Goal: Information Seeking & Learning: Learn about a topic

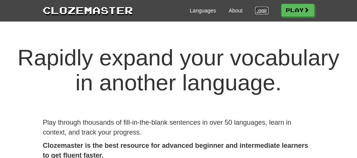
click at [256, 13] on link "Login" at bounding box center [261, 11] width 13 height 8
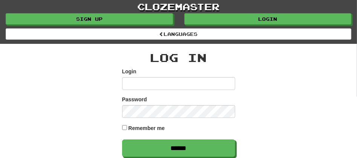
scroll to position [138, 0]
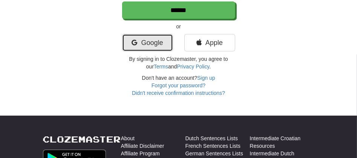
click at [154, 46] on link "Google" at bounding box center [147, 42] width 51 height 17
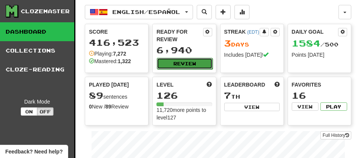
click at [185, 63] on button "Review" at bounding box center [184, 63] width 55 height 11
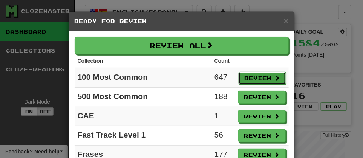
click at [243, 80] on button "Review" at bounding box center [263, 78] width 48 height 13
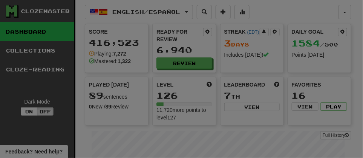
select select "**"
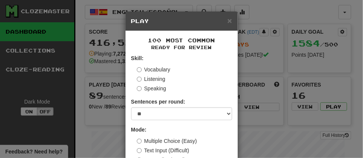
scroll to position [55, 0]
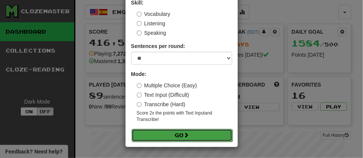
click at [167, 130] on button "Go" at bounding box center [182, 135] width 101 height 13
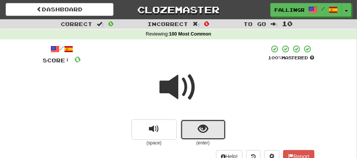
click at [187, 122] on button "show sentence" at bounding box center [203, 129] width 45 height 20
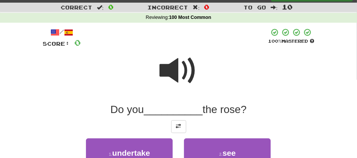
scroll to position [33, 0]
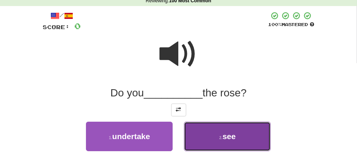
click at [227, 134] on span "see" at bounding box center [229, 136] width 13 height 9
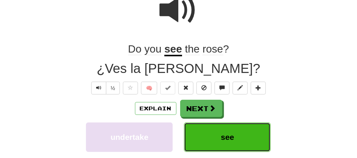
scroll to position [84, 0]
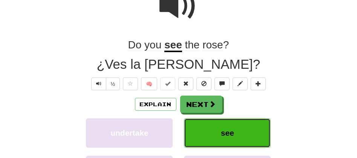
click at [235, 131] on button "see" at bounding box center [227, 132] width 87 height 29
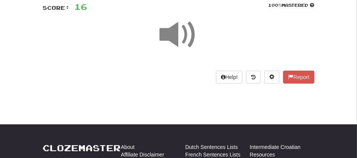
scroll to position [45, 0]
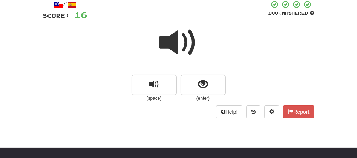
click at [178, 49] on span at bounding box center [179, 43] width 38 height 38
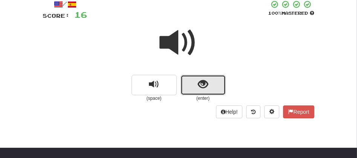
click at [186, 79] on button "show sentence" at bounding box center [203, 85] width 45 height 20
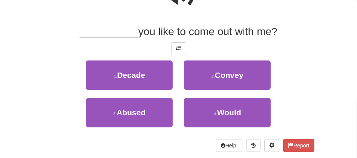
scroll to position [95, 0]
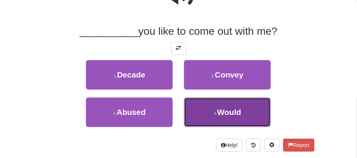
click at [237, 112] on span "Would" at bounding box center [229, 112] width 24 height 9
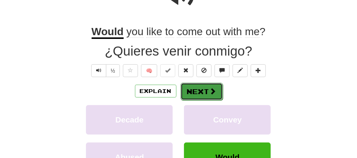
click at [195, 86] on button "Next" at bounding box center [202, 91] width 42 height 17
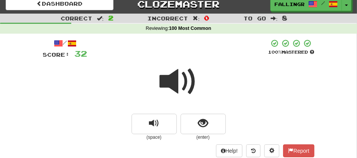
scroll to position [0, 0]
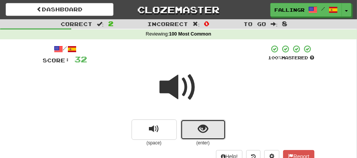
click at [198, 132] on span "show sentence" at bounding box center [203, 129] width 10 height 10
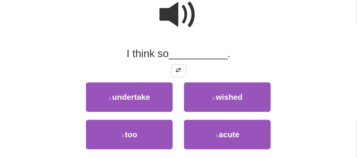
scroll to position [78, 0]
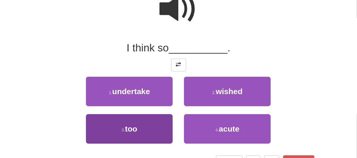
drag, startPoint x: 357, startPoint y: 153, endPoint x: 132, endPoint y: 130, distance: 225.7
click at [132, 130] on div "Correct : 2 Incorrect : 0 To go : 8 Reviewing : 100 Most Common / Score: 32 100…" at bounding box center [178, 59] width 357 height 237
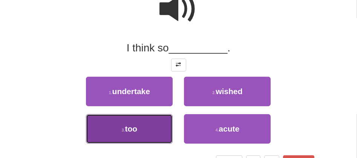
click at [132, 130] on span "too" at bounding box center [131, 128] width 12 height 9
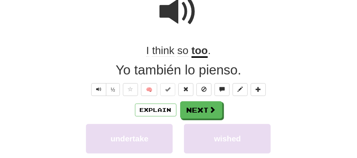
scroll to position [80, 0]
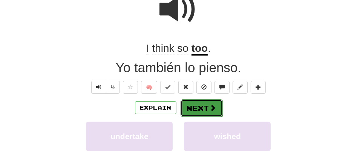
click at [195, 114] on button "Next" at bounding box center [202, 107] width 42 height 17
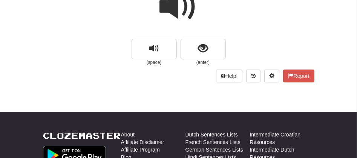
click at [166, 8] on span at bounding box center [179, 7] width 38 height 38
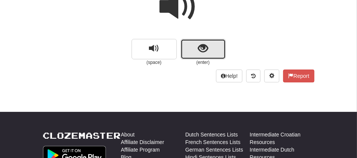
click at [201, 45] on span "show sentence" at bounding box center [203, 48] width 10 height 10
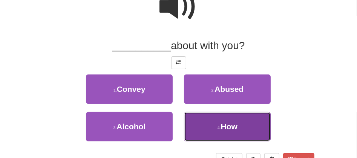
click at [204, 118] on button "4 . How" at bounding box center [227, 126] width 87 height 29
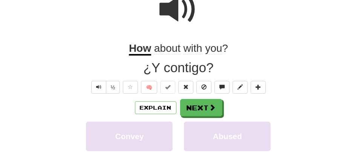
scroll to position [83, 0]
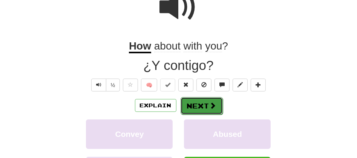
click at [197, 105] on button "Next" at bounding box center [202, 105] width 42 height 17
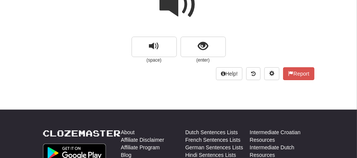
click at [178, 14] on span at bounding box center [179, 5] width 38 height 38
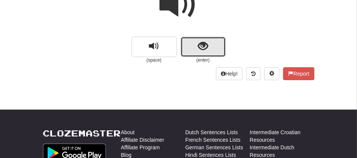
click at [189, 41] on button "show sentence" at bounding box center [203, 47] width 45 height 20
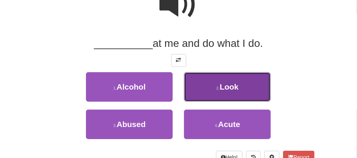
click at [191, 95] on button "2 . Look" at bounding box center [227, 86] width 87 height 29
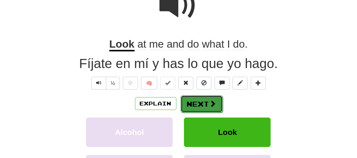
click at [197, 100] on button "Next" at bounding box center [202, 103] width 42 height 17
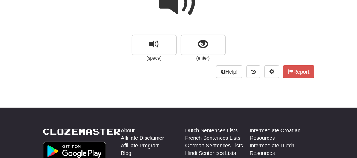
click at [172, 9] on span at bounding box center [179, 3] width 38 height 38
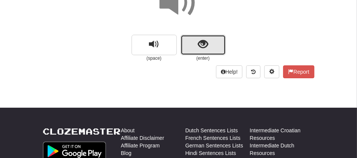
click at [186, 41] on button "show sentence" at bounding box center [203, 45] width 45 height 20
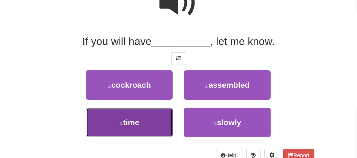
click at [146, 123] on button "3 . time" at bounding box center [129, 122] width 87 height 29
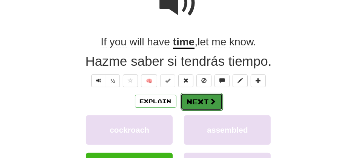
click at [196, 105] on button "Next" at bounding box center [202, 101] width 42 height 17
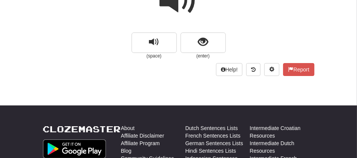
click at [168, 3] on span at bounding box center [179, 1] width 38 height 38
click at [169, 1] on span at bounding box center [179, 1] width 38 height 38
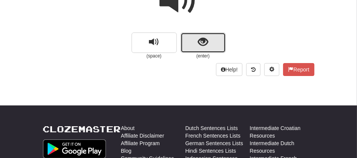
click at [188, 45] on button "show sentence" at bounding box center [203, 42] width 45 height 20
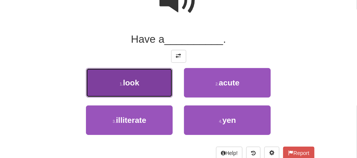
click at [161, 89] on button "1 . look" at bounding box center [129, 82] width 87 height 29
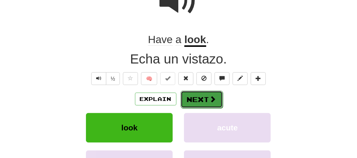
click at [194, 107] on button "Next" at bounding box center [202, 99] width 42 height 17
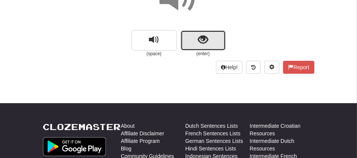
click at [187, 43] on button "show sentence" at bounding box center [203, 40] width 45 height 20
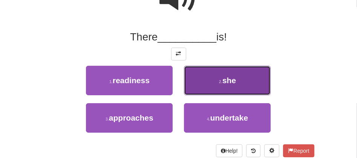
click at [218, 74] on button "2 . she" at bounding box center [227, 80] width 87 height 29
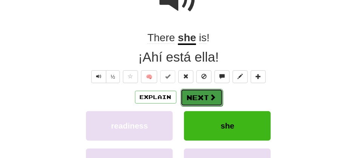
click at [201, 96] on button "Next" at bounding box center [202, 97] width 42 height 17
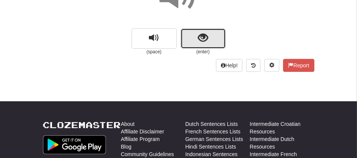
click at [184, 34] on button "show sentence" at bounding box center [203, 38] width 45 height 20
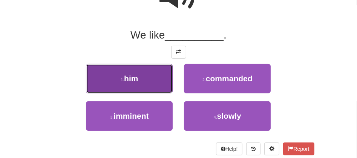
click at [141, 77] on button "1 . him" at bounding box center [129, 78] width 87 height 29
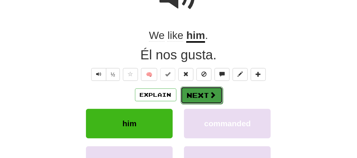
click at [197, 95] on button "Next" at bounding box center [202, 94] width 42 height 17
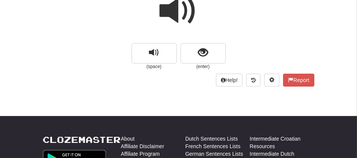
scroll to position [60, 0]
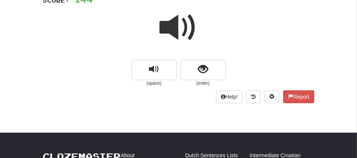
click at [181, 27] on span at bounding box center [179, 28] width 38 height 38
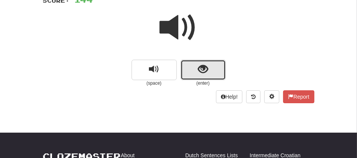
click at [188, 65] on button "show sentence" at bounding box center [203, 70] width 45 height 20
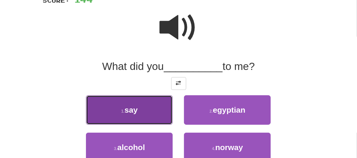
click at [132, 107] on span "say" at bounding box center [130, 109] width 13 height 9
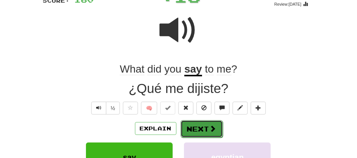
click at [191, 126] on button "Next" at bounding box center [202, 128] width 42 height 17
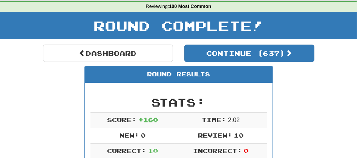
scroll to position [20, 0]
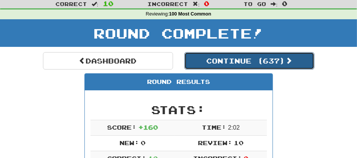
click at [207, 63] on button "Continue ( 637 )" at bounding box center [249, 60] width 130 height 17
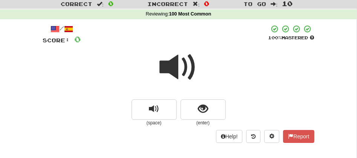
click at [169, 66] on span at bounding box center [179, 67] width 38 height 38
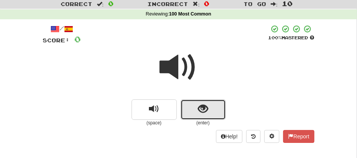
click at [194, 103] on button "show sentence" at bounding box center [203, 109] width 45 height 20
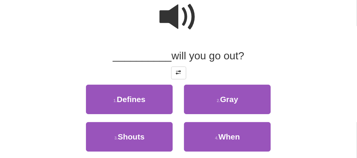
scroll to position [76, 0]
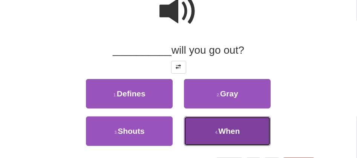
click at [220, 130] on span "When" at bounding box center [229, 130] width 22 height 9
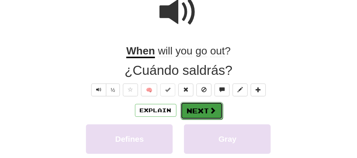
click at [201, 111] on button "Next" at bounding box center [202, 110] width 42 height 17
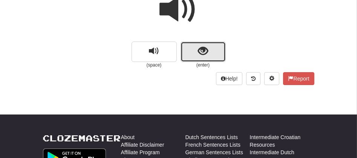
click at [189, 54] on button "show sentence" at bounding box center [203, 51] width 45 height 20
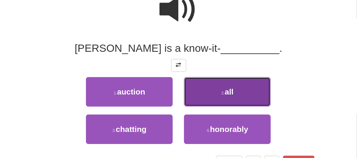
click at [215, 94] on button "2 . all" at bounding box center [227, 91] width 87 height 29
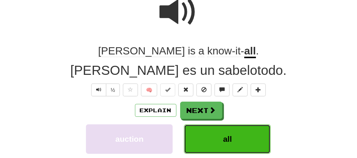
scroll to position [80, 0]
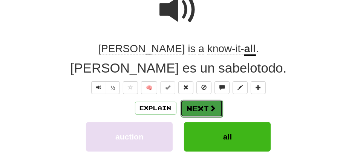
click at [194, 106] on button "Next" at bounding box center [202, 108] width 42 height 17
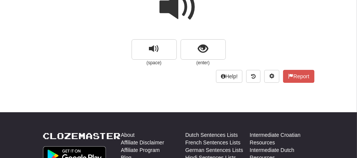
click at [171, 11] on span at bounding box center [179, 7] width 38 height 38
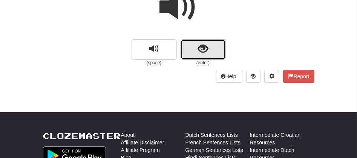
click at [198, 42] on button "show sentence" at bounding box center [203, 49] width 45 height 20
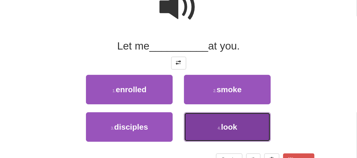
click at [219, 124] on button "4 . look" at bounding box center [227, 126] width 87 height 29
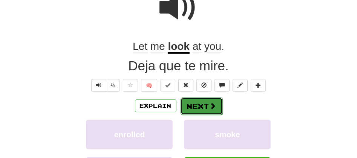
click at [195, 109] on button "Next" at bounding box center [202, 105] width 42 height 17
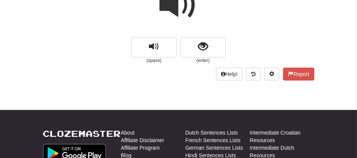
click at [169, 11] on span at bounding box center [179, 5] width 38 height 38
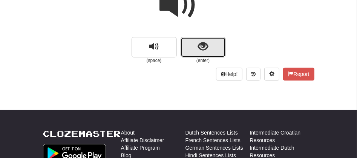
click at [189, 45] on button "show sentence" at bounding box center [203, 47] width 45 height 20
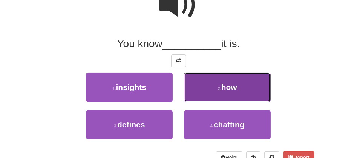
click at [218, 87] on small "2 ." at bounding box center [219, 88] width 3 height 5
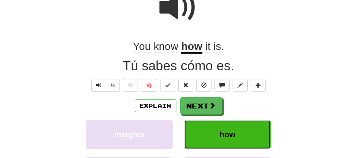
scroll to position [85, 0]
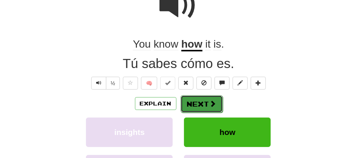
click at [195, 103] on button "Next" at bounding box center [202, 103] width 42 height 17
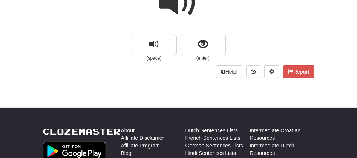
click at [174, 8] on span at bounding box center [179, 3] width 38 height 38
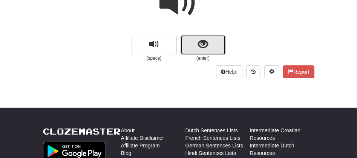
click at [184, 41] on button "show sentence" at bounding box center [203, 45] width 45 height 20
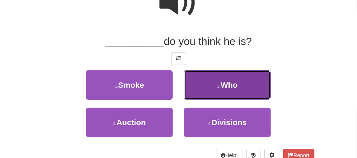
click at [198, 98] on button "2 . Who" at bounding box center [227, 84] width 87 height 29
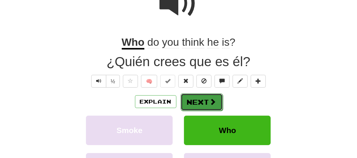
click at [195, 104] on button "Next" at bounding box center [202, 101] width 42 height 17
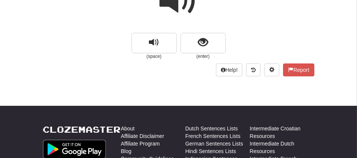
click at [173, 10] on span at bounding box center [179, 1] width 38 height 38
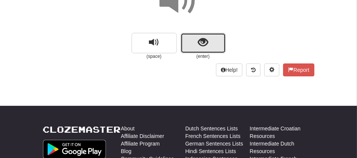
click at [187, 41] on button "show sentence" at bounding box center [203, 43] width 45 height 20
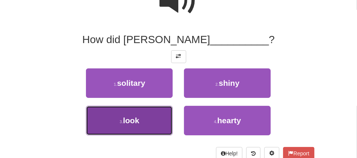
click at [145, 119] on button "3 . look" at bounding box center [129, 120] width 87 height 29
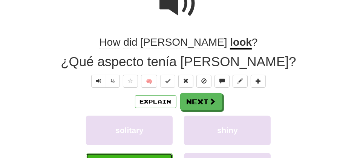
scroll to position [89, 0]
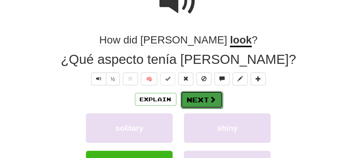
click at [193, 97] on button "Next" at bounding box center [202, 99] width 42 height 17
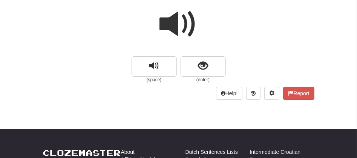
scroll to position [55, 0]
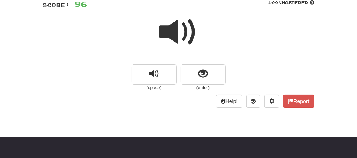
click at [166, 30] on span at bounding box center [179, 32] width 38 height 38
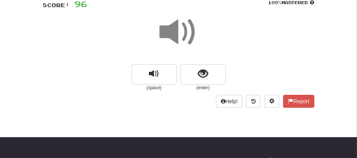
click at [166, 30] on span at bounding box center [179, 32] width 38 height 38
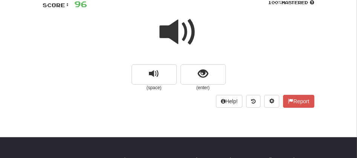
click at [166, 30] on span at bounding box center [179, 32] width 38 height 38
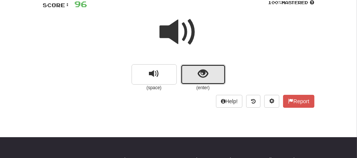
click at [191, 72] on button "show sentence" at bounding box center [203, 74] width 45 height 20
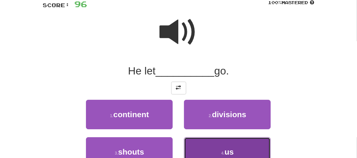
click at [214, 154] on button "4 . us" at bounding box center [227, 151] width 87 height 29
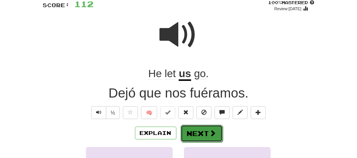
click at [195, 135] on button "Next" at bounding box center [202, 132] width 42 height 17
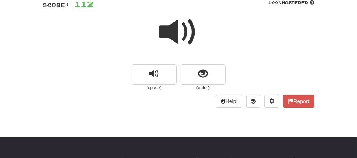
click at [165, 31] on span at bounding box center [179, 32] width 38 height 38
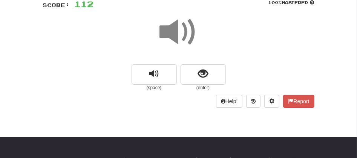
click at [165, 31] on span at bounding box center [179, 32] width 38 height 38
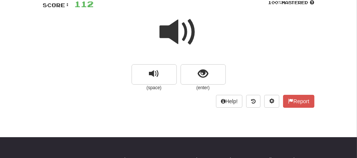
click at [165, 31] on span at bounding box center [179, 32] width 38 height 38
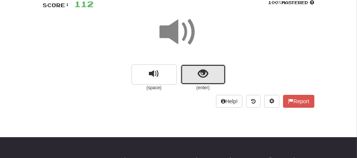
click at [181, 67] on button "show sentence" at bounding box center [203, 74] width 45 height 20
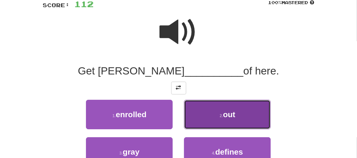
click at [209, 111] on button "2 . out" at bounding box center [227, 114] width 87 height 29
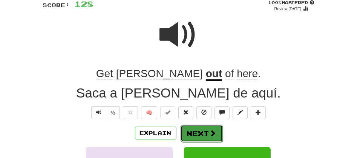
click at [203, 131] on button "Next" at bounding box center [202, 132] width 42 height 17
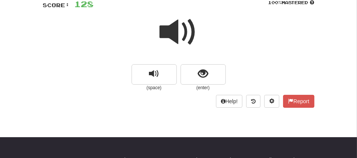
click at [168, 29] on span at bounding box center [179, 32] width 38 height 38
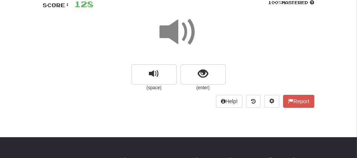
click at [168, 29] on span at bounding box center [179, 32] width 38 height 38
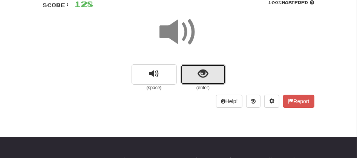
click at [189, 71] on button "show sentence" at bounding box center [203, 74] width 45 height 20
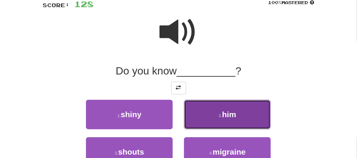
click at [192, 116] on button "2 . him" at bounding box center [227, 114] width 87 height 29
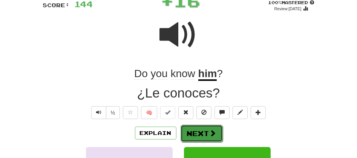
click at [193, 132] on button "Next" at bounding box center [202, 132] width 42 height 17
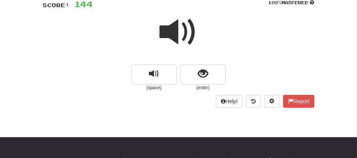
click at [171, 27] on span at bounding box center [179, 32] width 38 height 38
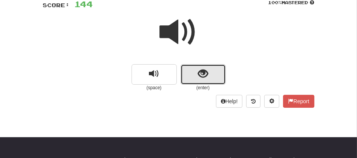
click at [188, 76] on button "show sentence" at bounding box center [203, 74] width 45 height 20
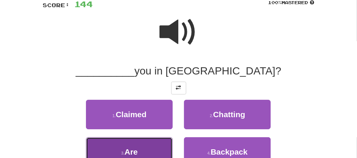
click at [152, 148] on button "3 . Are" at bounding box center [129, 151] width 87 height 29
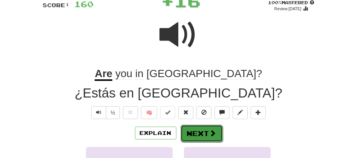
click at [199, 132] on button "Next" at bounding box center [202, 132] width 42 height 17
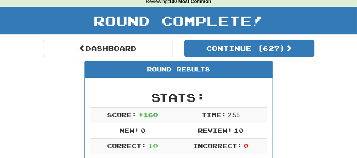
scroll to position [10, 0]
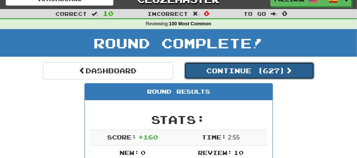
click at [223, 75] on button "Continue ( 627 )" at bounding box center [249, 70] width 130 height 17
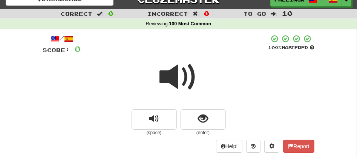
click at [176, 69] on span at bounding box center [179, 77] width 38 height 38
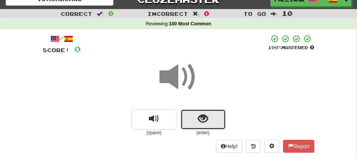
click at [185, 119] on button "show sentence" at bounding box center [203, 119] width 45 height 20
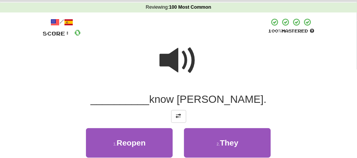
scroll to position [49, 0]
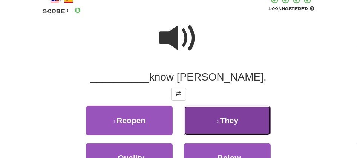
click at [229, 112] on button "2 . They" at bounding box center [227, 120] width 87 height 29
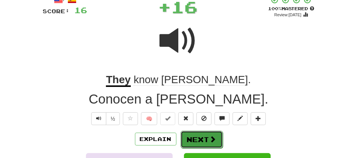
click at [190, 138] on button "Next" at bounding box center [202, 139] width 42 height 17
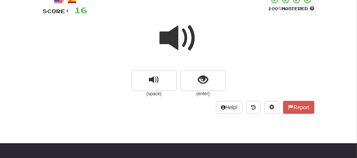
click at [176, 46] on span at bounding box center [179, 38] width 38 height 38
click at [180, 48] on span at bounding box center [179, 38] width 38 height 38
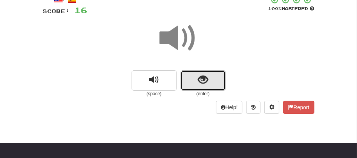
click at [186, 78] on button "show sentence" at bounding box center [203, 80] width 45 height 20
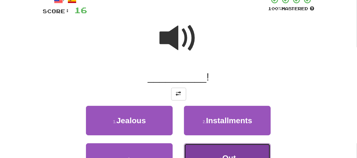
click at [238, 152] on button "4 . Out" at bounding box center [227, 157] width 87 height 29
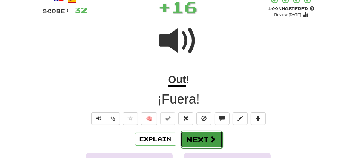
click at [200, 138] on button "Next" at bounding box center [202, 139] width 42 height 17
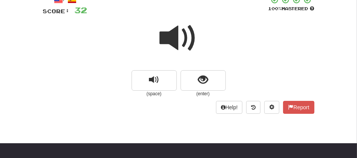
click at [166, 40] on span at bounding box center [179, 38] width 38 height 38
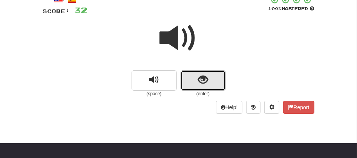
click at [195, 81] on button "show sentence" at bounding box center [203, 80] width 45 height 20
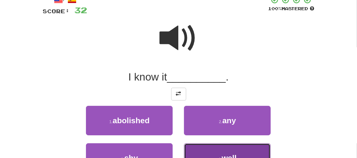
click at [240, 150] on button "4 . well" at bounding box center [227, 157] width 87 height 29
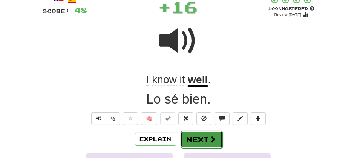
click at [185, 136] on button "Next" at bounding box center [202, 139] width 42 height 17
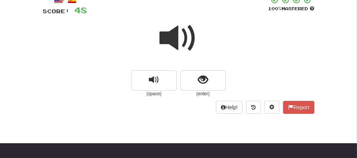
click at [173, 45] on span at bounding box center [179, 38] width 38 height 38
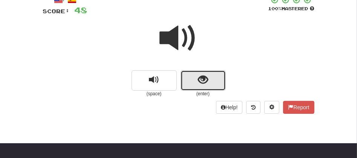
click at [187, 75] on button "show sentence" at bounding box center [203, 80] width 45 height 20
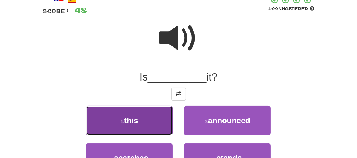
click at [142, 119] on button "1 . this" at bounding box center [129, 120] width 87 height 29
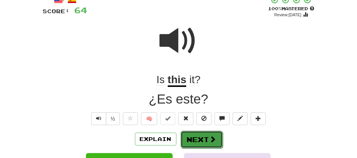
click at [196, 138] on button "Next" at bounding box center [202, 139] width 42 height 17
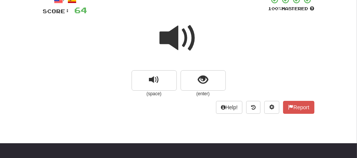
click at [171, 45] on span at bounding box center [179, 38] width 38 height 38
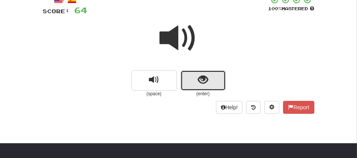
click at [193, 86] on button "show sentence" at bounding box center [203, 80] width 45 height 20
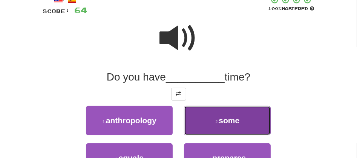
click at [205, 114] on button "2 . some" at bounding box center [227, 120] width 87 height 29
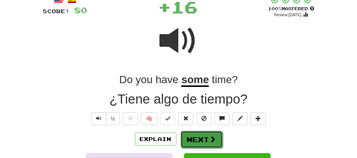
click at [197, 141] on button "Next" at bounding box center [202, 139] width 42 height 17
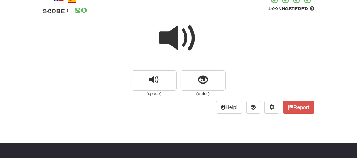
click at [174, 48] on span at bounding box center [179, 38] width 38 height 38
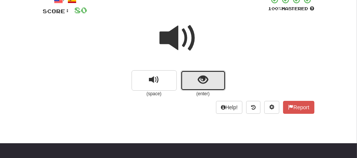
click at [191, 76] on button "show sentence" at bounding box center [203, 80] width 45 height 20
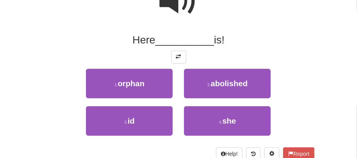
scroll to position [88, 0]
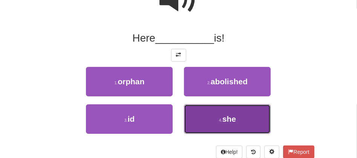
click at [230, 119] on span "she" at bounding box center [230, 118] width 14 height 9
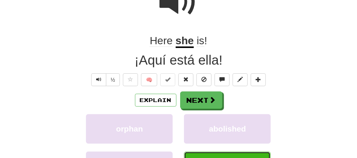
scroll to position [90, 0]
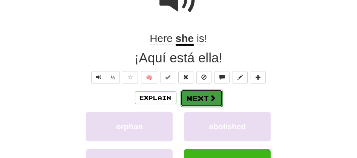
click at [197, 95] on button "Next" at bounding box center [202, 97] width 42 height 17
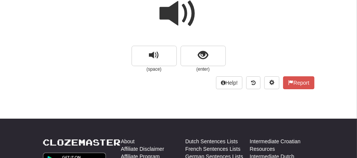
scroll to position [18, 0]
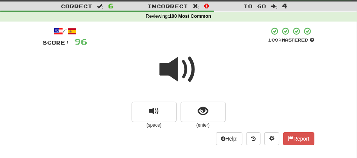
click at [173, 65] on span at bounding box center [179, 70] width 38 height 38
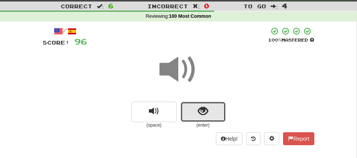
click at [199, 112] on span "show sentence" at bounding box center [203, 111] width 10 height 10
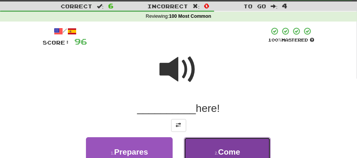
click at [216, 151] on small "2 ." at bounding box center [216, 153] width 3 height 5
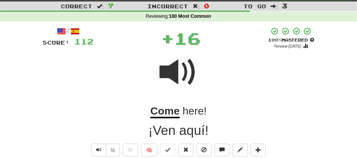
scroll to position [156, 0]
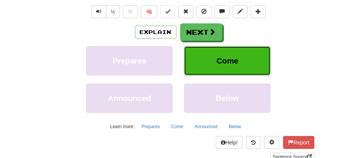
click at [205, 51] on button "Come" at bounding box center [227, 60] width 87 height 29
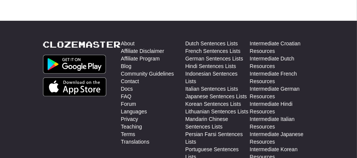
scroll to position [0, 0]
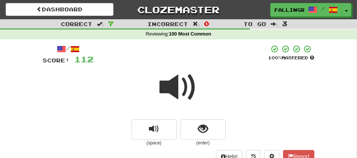
click at [186, 85] on span at bounding box center [179, 87] width 38 height 38
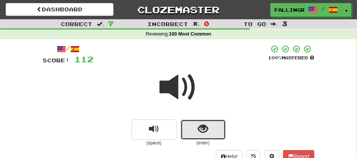
click at [192, 128] on button "show sentence" at bounding box center [203, 129] width 45 height 20
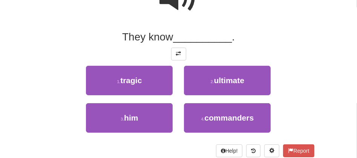
scroll to position [112, 0]
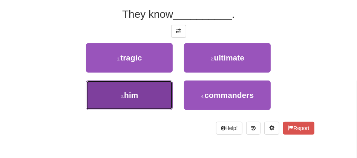
click at [120, 91] on button "3 . him" at bounding box center [129, 94] width 87 height 29
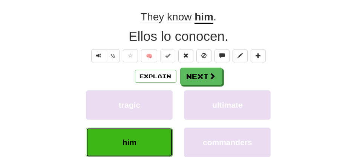
scroll to position [114, 0]
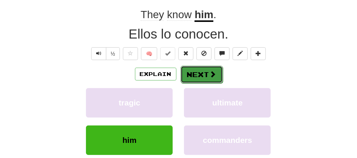
click at [191, 74] on button "Next" at bounding box center [202, 74] width 42 height 17
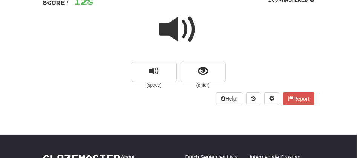
scroll to position [0, 0]
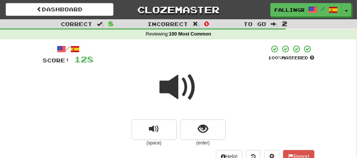
click at [171, 90] on span at bounding box center [179, 87] width 38 height 38
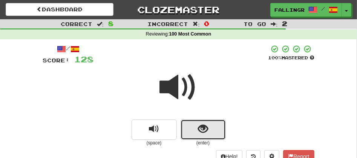
click at [189, 126] on button "show sentence" at bounding box center [203, 129] width 45 height 20
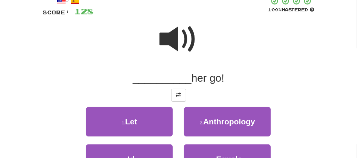
scroll to position [55, 0]
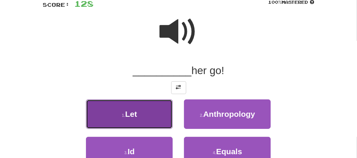
click at [138, 120] on button "1 . Let" at bounding box center [129, 113] width 87 height 29
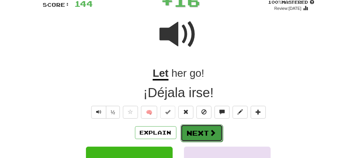
click at [197, 131] on button "Next" at bounding box center [202, 132] width 42 height 17
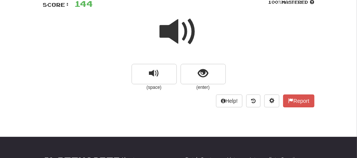
click at [176, 38] on span at bounding box center [179, 32] width 38 height 38
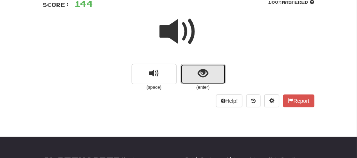
click at [187, 72] on button "show sentence" at bounding box center [203, 74] width 45 height 20
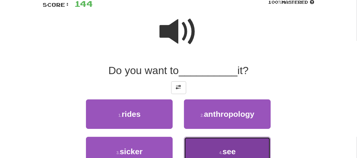
click at [222, 155] on button "4 . see" at bounding box center [227, 151] width 87 height 29
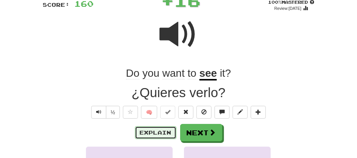
click at [159, 132] on button "Explain" at bounding box center [155, 132] width 41 height 13
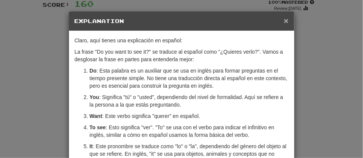
click at [284, 19] on span "×" at bounding box center [286, 20] width 5 height 9
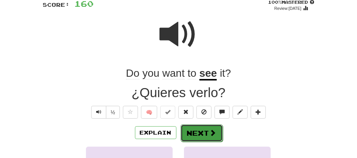
click at [195, 129] on button "Next" at bounding box center [202, 132] width 42 height 17
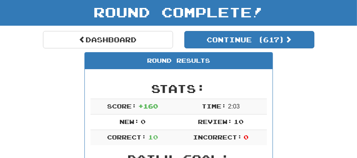
scroll to position [38, 0]
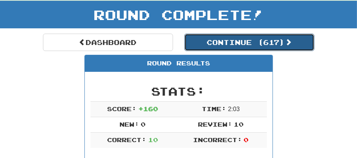
click at [235, 39] on button "Continue ( 617 )" at bounding box center [249, 42] width 130 height 17
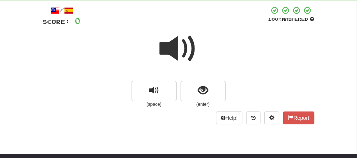
click at [174, 57] on span at bounding box center [179, 49] width 38 height 38
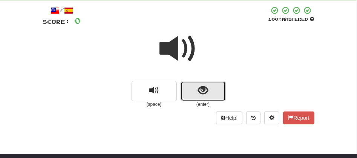
click at [198, 98] on button "show sentence" at bounding box center [203, 91] width 45 height 20
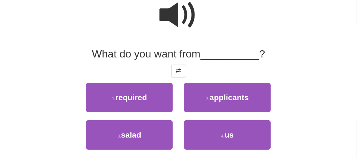
scroll to position [89, 0]
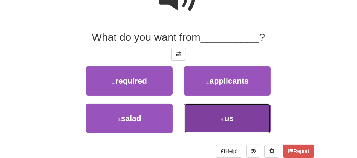
click at [240, 115] on button "4 . us" at bounding box center [227, 117] width 87 height 29
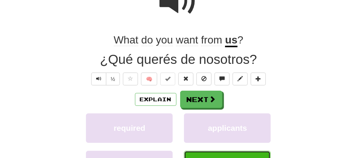
scroll to position [91, 0]
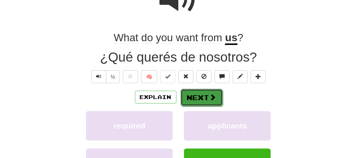
click at [197, 102] on button "Next" at bounding box center [202, 97] width 42 height 17
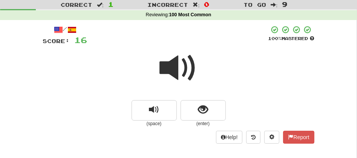
scroll to position [18, 0]
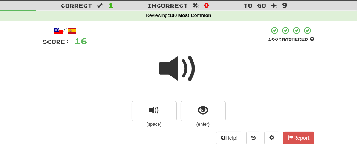
click at [168, 69] on span at bounding box center [179, 69] width 38 height 38
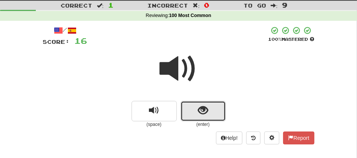
click at [192, 112] on button "show sentence" at bounding box center [203, 111] width 45 height 20
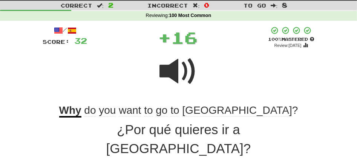
scroll to position [156, 0]
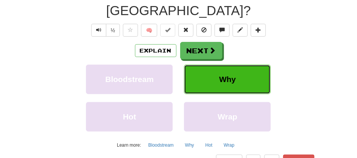
click at [203, 65] on button "Why" at bounding box center [227, 79] width 87 height 29
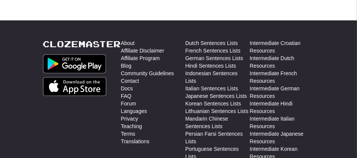
scroll to position [0, 0]
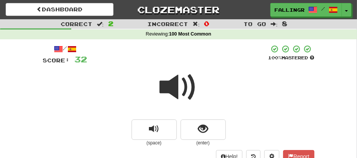
click at [172, 84] on span at bounding box center [179, 87] width 38 height 38
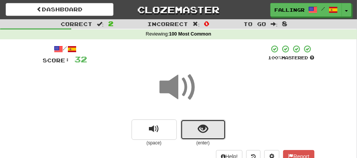
click at [193, 128] on button "show sentence" at bounding box center [203, 129] width 45 height 20
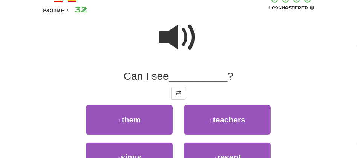
scroll to position [50, 0]
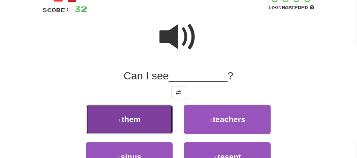
click at [141, 120] on span "them" at bounding box center [131, 119] width 19 height 9
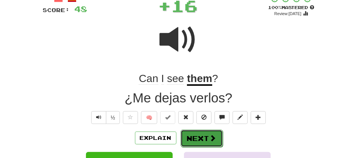
click at [186, 133] on button "Next" at bounding box center [202, 137] width 42 height 17
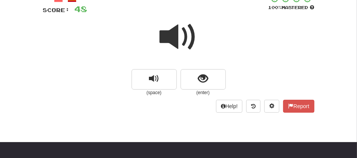
click at [175, 40] on span at bounding box center [179, 37] width 38 height 38
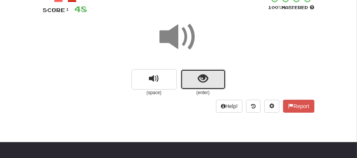
click at [191, 79] on button "show sentence" at bounding box center [203, 79] width 45 height 20
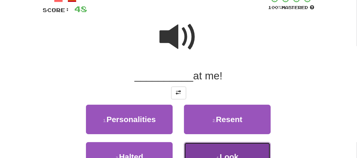
click at [234, 147] on button "4 . Look" at bounding box center [227, 156] width 87 height 29
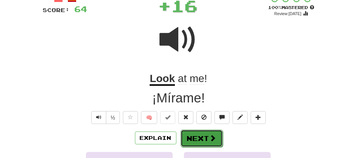
click at [208, 135] on button "Next" at bounding box center [202, 137] width 42 height 17
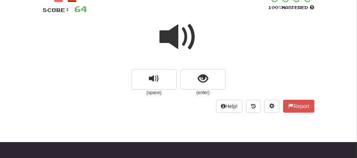
click at [167, 35] on span at bounding box center [179, 37] width 38 height 38
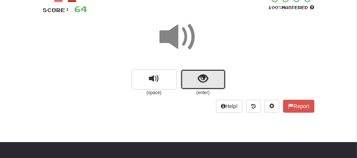
click at [187, 79] on button "show sentence" at bounding box center [203, 79] width 45 height 20
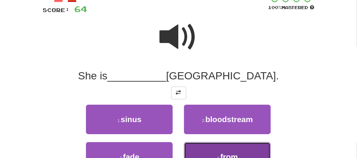
click at [208, 150] on button "4 . from" at bounding box center [227, 156] width 87 height 29
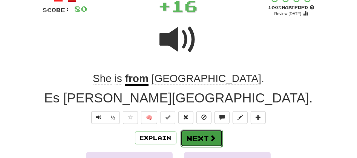
click at [191, 130] on button "Next" at bounding box center [202, 137] width 42 height 17
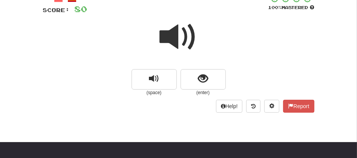
click at [168, 39] on span at bounding box center [179, 37] width 38 height 38
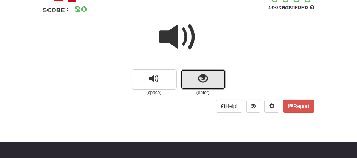
click at [193, 81] on button "show sentence" at bounding box center [203, 79] width 45 height 20
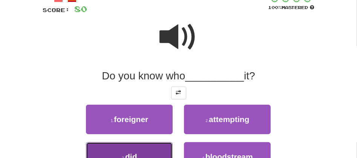
click at [134, 155] on span "did" at bounding box center [131, 156] width 12 height 9
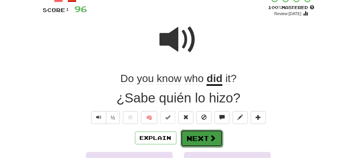
click at [185, 136] on button "Next" at bounding box center [202, 137] width 42 height 17
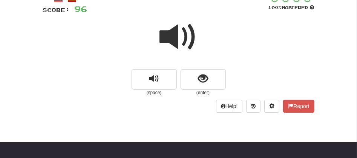
click at [181, 47] on span at bounding box center [179, 37] width 38 height 38
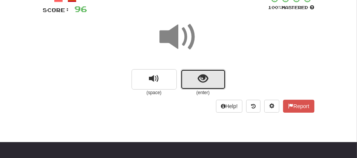
click at [188, 88] on button "show sentence" at bounding box center [203, 79] width 45 height 20
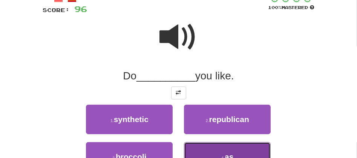
click at [236, 150] on button "4 . as" at bounding box center [227, 156] width 87 height 29
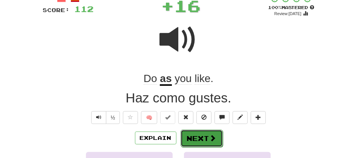
click at [198, 134] on button "Next" at bounding box center [202, 137] width 42 height 17
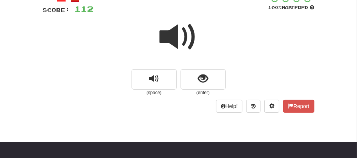
click at [163, 35] on span at bounding box center [179, 37] width 38 height 38
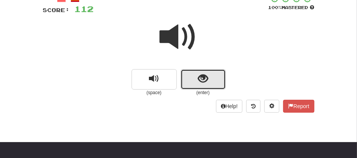
click at [198, 77] on span "show sentence" at bounding box center [203, 79] width 10 height 10
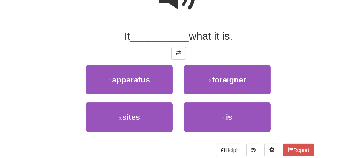
scroll to position [100, 0]
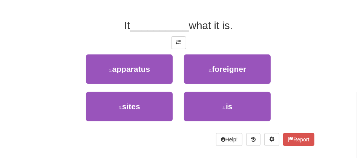
click at [254, 121] on div "4 . is" at bounding box center [227, 110] width 98 height 37
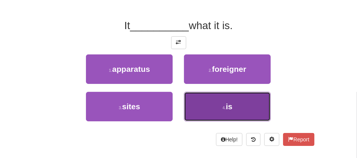
click at [233, 109] on span "is" at bounding box center [229, 106] width 7 height 9
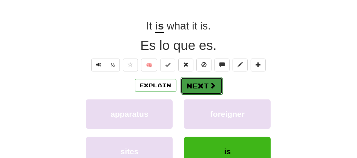
click at [191, 90] on button "Next" at bounding box center [202, 85] width 42 height 17
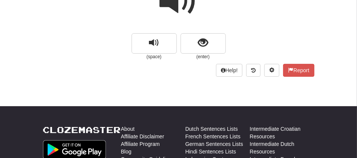
scroll to position [69, 0]
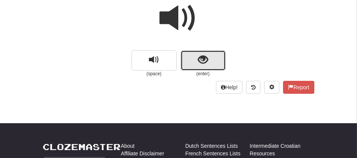
click at [192, 60] on button "show sentence" at bounding box center [203, 60] width 45 height 20
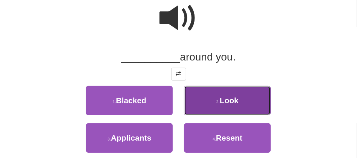
click at [212, 101] on button "2 . Look" at bounding box center [227, 100] width 87 height 29
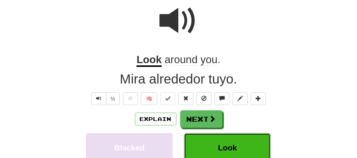
scroll to position [71, 0]
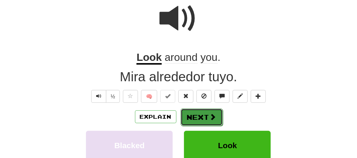
click at [184, 118] on button "Next" at bounding box center [202, 116] width 42 height 17
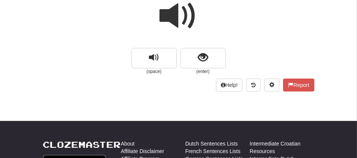
click at [174, 18] on span at bounding box center [179, 16] width 38 height 38
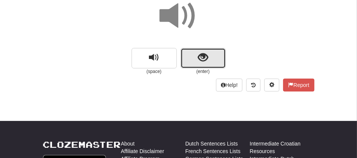
click at [191, 58] on button "show sentence" at bounding box center [203, 58] width 45 height 20
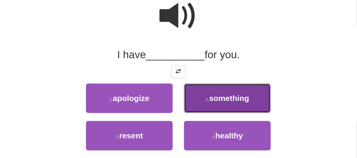
click at [210, 103] on button "2 . something" at bounding box center [227, 97] width 87 height 29
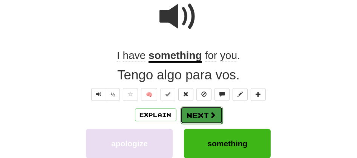
click at [194, 116] on button "Next" at bounding box center [202, 114] width 42 height 17
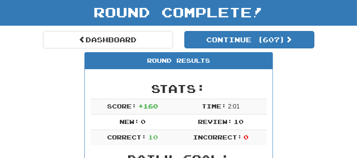
scroll to position [34, 0]
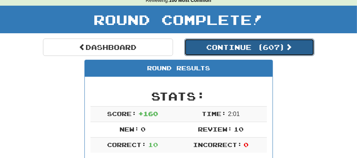
click at [232, 46] on button "Continue ( 607 )" at bounding box center [249, 46] width 130 height 17
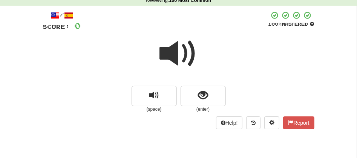
click at [176, 52] on span at bounding box center [179, 54] width 38 height 38
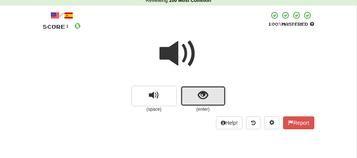
click at [187, 88] on button "show sentence" at bounding box center [203, 96] width 45 height 20
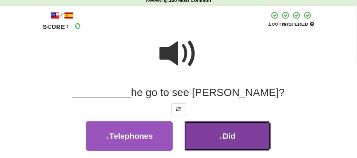
click at [202, 137] on button "2 . Did" at bounding box center [227, 135] width 87 height 29
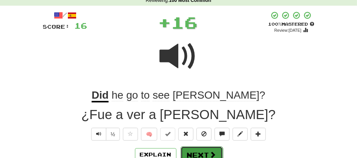
click at [189, 149] on button "Next" at bounding box center [202, 154] width 42 height 17
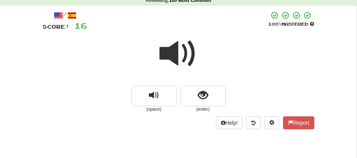
click at [179, 55] on span at bounding box center [179, 54] width 38 height 38
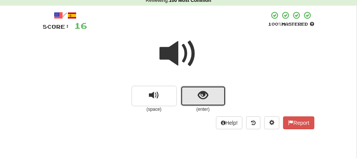
click at [192, 95] on button "show sentence" at bounding box center [203, 96] width 45 height 20
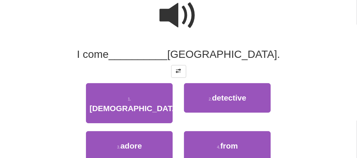
scroll to position [84, 0]
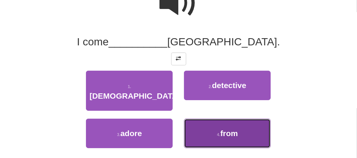
click at [229, 129] on span "from" at bounding box center [230, 133] width 18 height 9
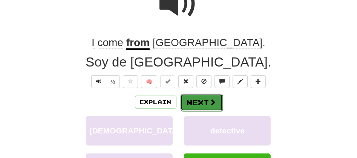
click at [195, 100] on button "Next" at bounding box center [202, 102] width 42 height 17
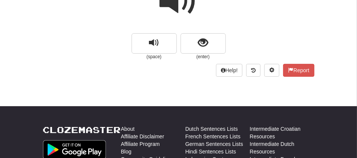
click at [171, 3] on span at bounding box center [179, 1] width 38 height 38
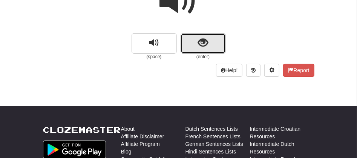
click at [198, 48] on span "show sentence" at bounding box center [203, 43] width 10 height 10
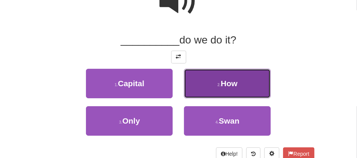
click at [206, 90] on button "2 . How" at bounding box center [227, 83] width 87 height 29
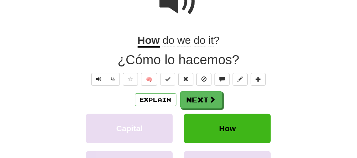
click at [206, 91] on div "Explain Next" at bounding box center [179, 99] width 272 height 17
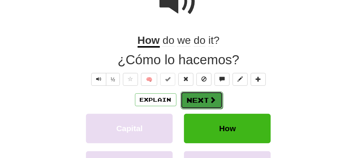
click at [202, 98] on button "Next" at bounding box center [202, 99] width 42 height 17
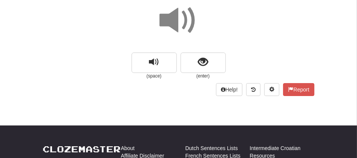
scroll to position [55, 0]
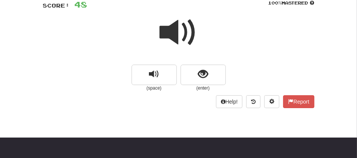
click at [178, 34] on span at bounding box center [179, 33] width 38 height 38
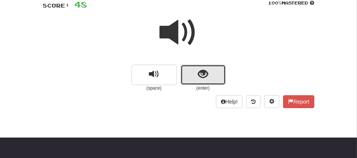
click at [194, 77] on button "show sentence" at bounding box center [203, 75] width 45 height 20
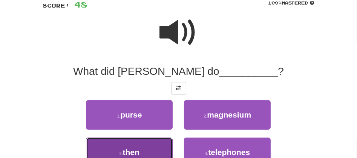
click at [127, 148] on span "then" at bounding box center [131, 152] width 17 height 9
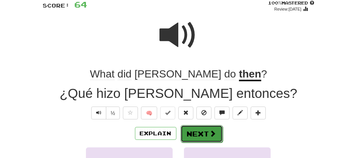
click at [197, 129] on button "Next" at bounding box center [202, 133] width 42 height 17
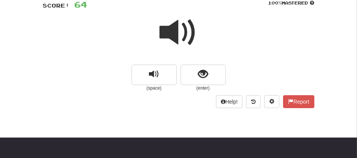
click at [169, 36] on span at bounding box center [179, 33] width 38 height 38
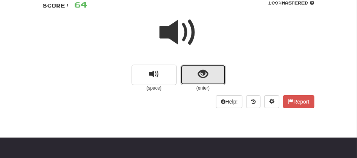
click at [191, 80] on button "show sentence" at bounding box center [203, 75] width 45 height 20
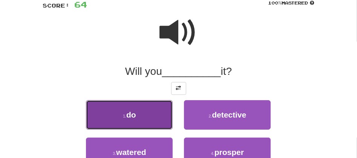
click at [144, 117] on button "1 . do" at bounding box center [129, 114] width 87 height 29
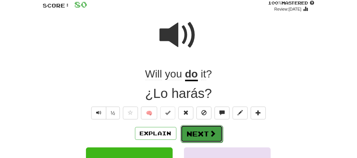
click at [184, 133] on button "Next" at bounding box center [202, 133] width 42 height 17
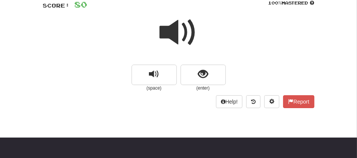
click at [171, 38] on span at bounding box center [179, 33] width 38 height 38
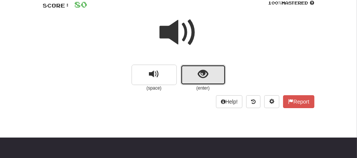
click at [184, 75] on button "show sentence" at bounding box center [203, 75] width 45 height 20
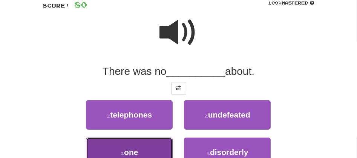
click at [134, 148] on span "one" at bounding box center [131, 152] width 14 height 9
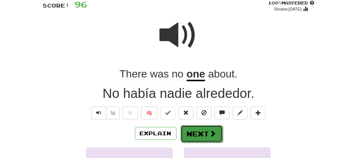
click at [188, 133] on button "Next" at bounding box center [202, 133] width 42 height 17
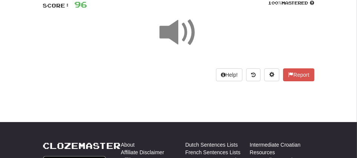
click at [179, 37] on span at bounding box center [179, 33] width 38 height 38
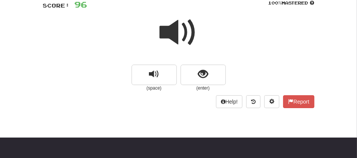
click at [179, 37] on span at bounding box center [179, 33] width 38 height 38
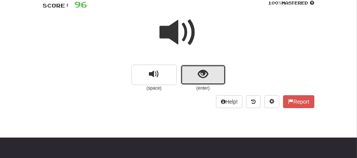
click at [185, 71] on button "show sentence" at bounding box center [203, 75] width 45 height 20
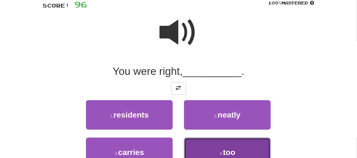
click at [207, 141] on button "4 . too" at bounding box center [227, 151] width 87 height 29
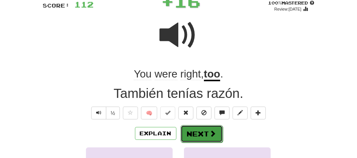
click at [195, 133] on button "Next" at bounding box center [202, 133] width 42 height 17
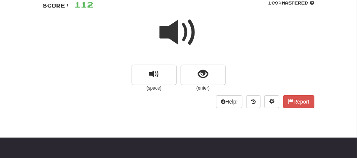
click at [177, 45] on span at bounding box center [179, 33] width 38 height 38
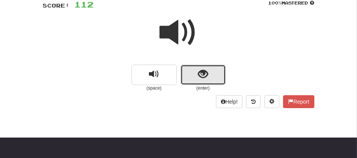
click at [185, 66] on button "show sentence" at bounding box center [203, 75] width 45 height 20
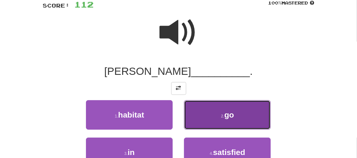
click at [225, 122] on button "2 . go" at bounding box center [227, 114] width 87 height 29
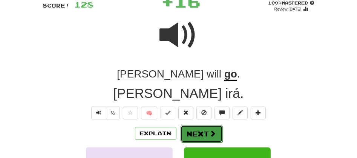
click at [187, 132] on button "Next" at bounding box center [202, 133] width 42 height 17
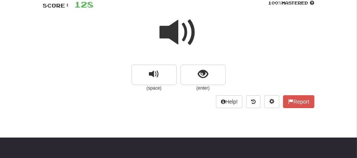
click at [175, 34] on span at bounding box center [179, 33] width 38 height 38
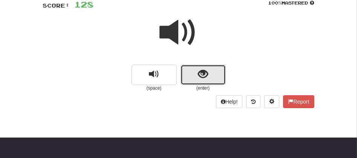
click at [195, 78] on button "show sentence" at bounding box center [203, 75] width 45 height 20
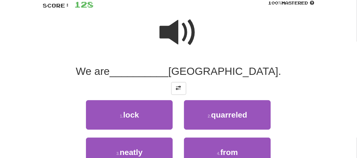
click at [230, 135] on div "2 . quarreled" at bounding box center [227, 118] width 98 height 37
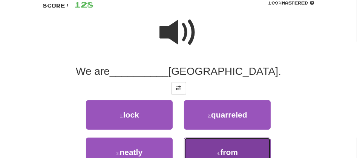
click at [228, 145] on button "4 . from" at bounding box center [227, 151] width 87 height 29
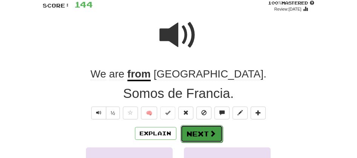
click at [198, 130] on button "Next" at bounding box center [202, 133] width 42 height 17
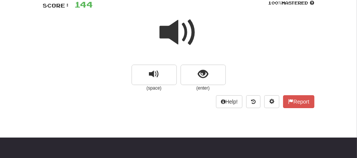
click at [179, 23] on span at bounding box center [179, 33] width 38 height 38
click at [179, 34] on span at bounding box center [179, 33] width 38 height 38
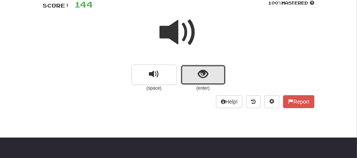
click at [186, 69] on button "show sentence" at bounding box center [203, 75] width 45 height 20
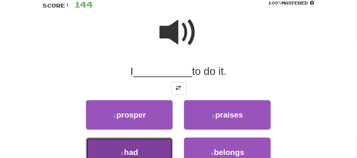
click at [144, 151] on button "3 . had" at bounding box center [129, 151] width 87 height 29
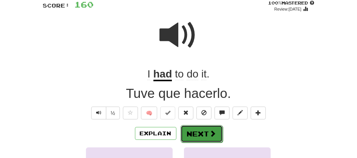
click at [197, 139] on button "Next" at bounding box center [202, 133] width 42 height 17
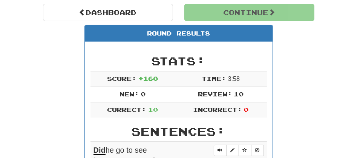
scroll to position [88, 0]
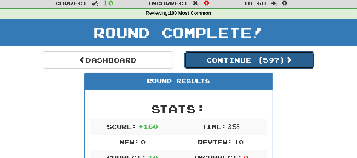
click at [213, 60] on button "Continue ( 597 )" at bounding box center [249, 59] width 130 height 17
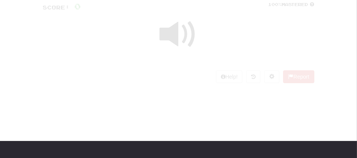
scroll to position [21, 0]
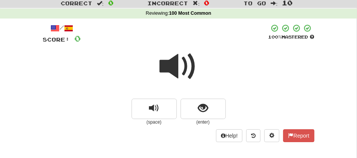
click at [169, 68] on span at bounding box center [179, 67] width 38 height 38
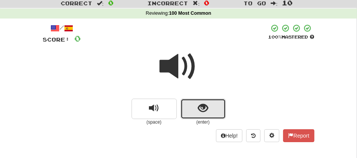
click at [196, 104] on button "show sentence" at bounding box center [203, 108] width 45 height 20
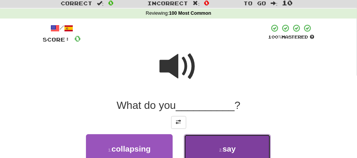
click at [220, 150] on small "2 ." at bounding box center [221, 150] width 3 height 5
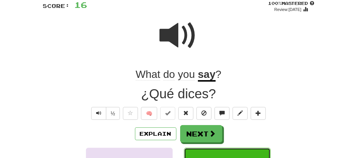
scroll to position [77, 0]
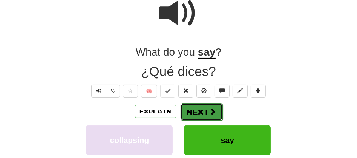
click at [202, 112] on button "Next" at bounding box center [202, 111] width 42 height 17
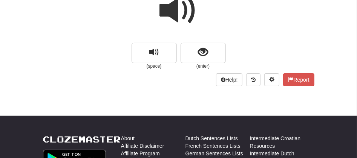
click at [171, 6] on span at bounding box center [179, 11] width 38 height 38
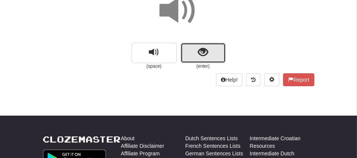
click at [187, 51] on button "show sentence" at bounding box center [203, 53] width 45 height 20
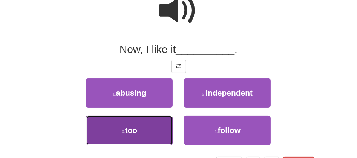
click at [145, 133] on button "3 . too" at bounding box center [129, 129] width 87 height 29
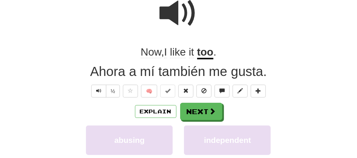
scroll to position [79, 0]
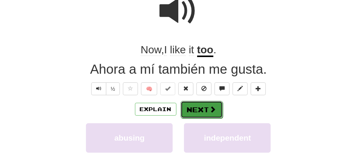
click at [195, 108] on button "Next" at bounding box center [202, 109] width 42 height 17
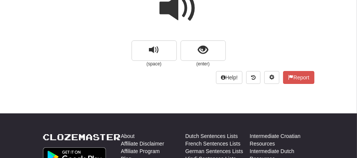
click at [178, 11] on span at bounding box center [179, 8] width 38 height 38
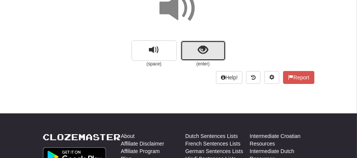
click at [187, 48] on button "show sentence" at bounding box center [203, 50] width 45 height 20
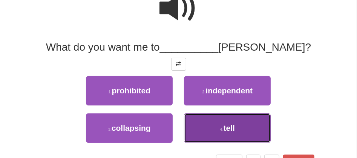
click at [223, 124] on button "4 . tell" at bounding box center [227, 127] width 87 height 29
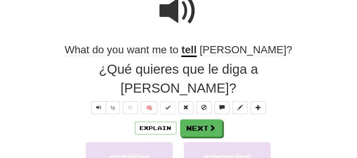
scroll to position [81, 0]
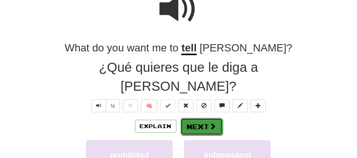
click at [198, 118] on button "Next" at bounding box center [202, 126] width 42 height 17
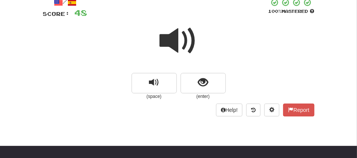
scroll to position [36, 0]
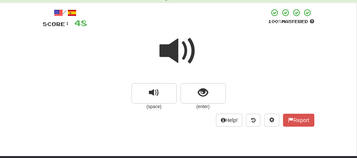
click at [174, 55] on span at bounding box center [179, 51] width 38 height 38
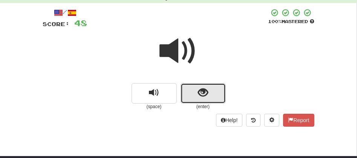
click at [190, 90] on button "show sentence" at bounding box center [203, 93] width 45 height 20
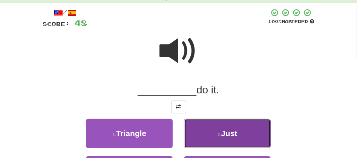
click at [195, 140] on button "2 . Just" at bounding box center [227, 132] width 87 height 29
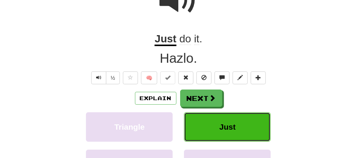
scroll to position [98, 0]
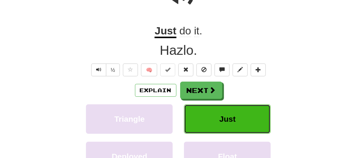
click at [230, 122] on span "Just" at bounding box center [228, 118] width 16 height 9
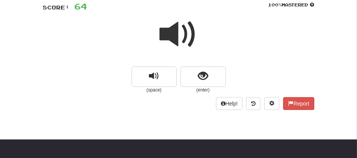
scroll to position [36, 0]
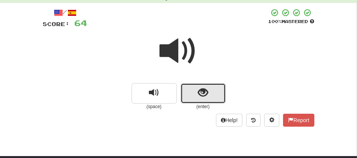
click at [200, 101] on button "show sentence" at bounding box center [203, 93] width 45 height 20
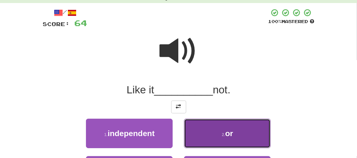
click at [197, 130] on button "2 . or" at bounding box center [227, 132] width 87 height 29
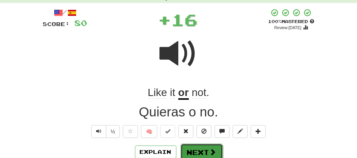
click at [197, 148] on button "Next" at bounding box center [202, 151] width 42 height 17
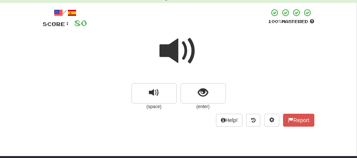
click at [173, 52] on span at bounding box center [179, 51] width 38 height 38
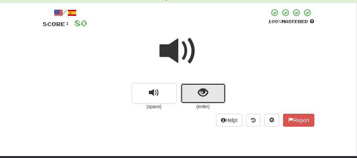
click at [196, 88] on button "show sentence" at bounding box center [203, 93] width 45 height 20
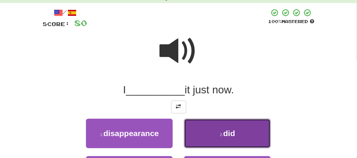
click at [223, 135] on small "2 ." at bounding box center [221, 134] width 3 height 5
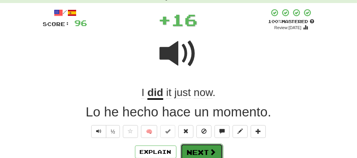
click at [191, 150] on button "Next" at bounding box center [202, 151] width 42 height 17
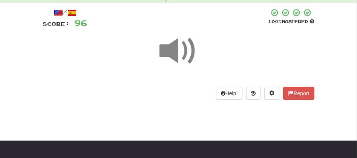
click at [177, 58] on span at bounding box center [179, 51] width 38 height 38
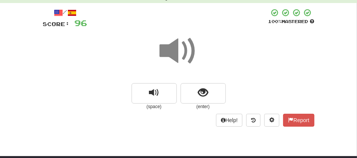
click at [173, 46] on span at bounding box center [179, 51] width 38 height 38
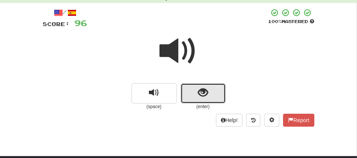
click at [195, 96] on button "show sentence" at bounding box center [203, 93] width 45 height 20
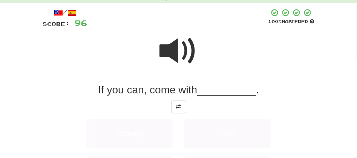
click at [195, 96] on div "If you can, come with __________ ." at bounding box center [179, 90] width 272 height 14
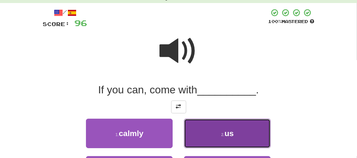
click at [213, 131] on button "2 . us" at bounding box center [227, 132] width 87 height 29
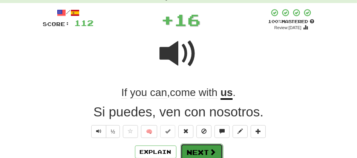
click at [203, 151] on button "Next" at bounding box center [202, 151] width 42 height 17
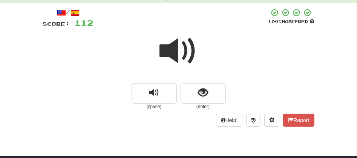
click at [177, 58] on span at bounding box center [179, 51] width 38 height 38
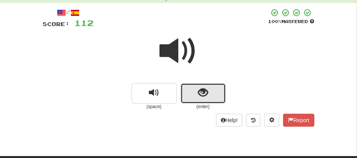
click at [201, 102] on button "show sentence" at bounding box center [203, 93] width 45 height 20
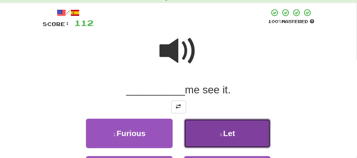
click at [222, 130] on button "2 . Let" at bounding box center [227, 132] width 87 height 29
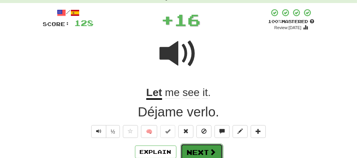
click at [197, 146] on button "Next" at bounding box center [202, 151] width 42 height 17
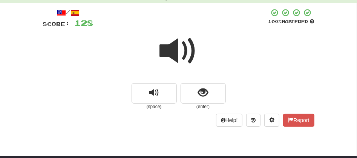
click at [182, 46] on span at bounding box center [179, 51] width 38 height 38
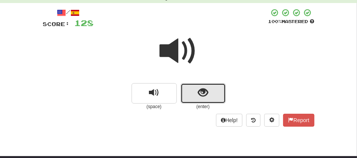
click at [189, 100] on button "show sentence" at bounding box center [203, 93] width 45 height 20
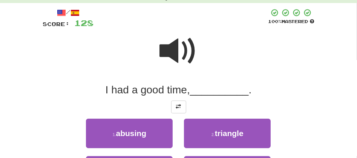
click at [183, 60] on span at bounding box center [179, 51] width 38 height 38
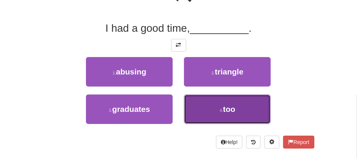
click at [204, 107] on button "4 . too" at bounding box center [227, 108] width 87 height 29
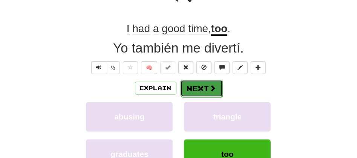
click at [194, 88] on button "Next" at bounding box center [202, 88] width 42 height 17
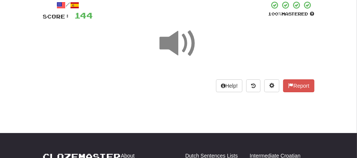
scroll to position [0, 0]
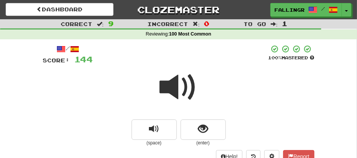
click at [184, 83] on span at bounding box center [179, 87] width 38 height 38
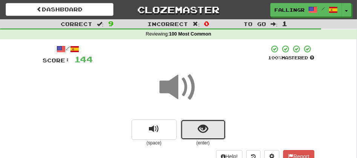
click at [197, 134] on button "show sentence" at bounding box center [203, 129] width 45 height 20
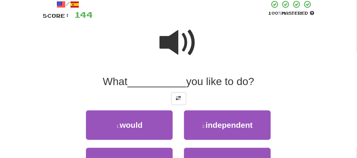
scroll to position [67, 0]
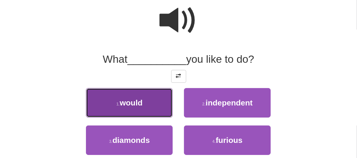
click at [126, 103] on span "would" at bounding box center [131, 102] width 23 height 9
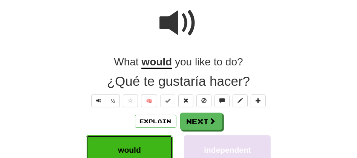
scroll to position [69, 0]
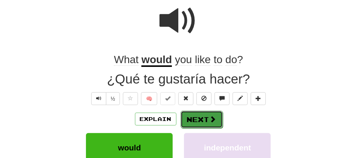
click at [194, 121] on button "Next" at bounding box center [202, 119] width 42 height 17
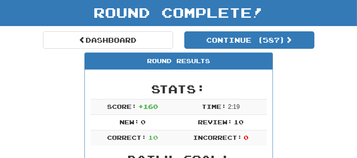
scroll to position [29, 0]
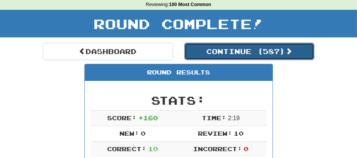
click at [224, 51] on button "Continue ( 587 )" at bounding box center [249, 51] width 130 height 17
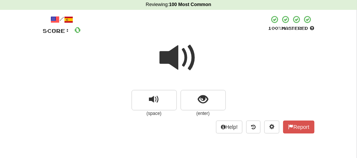
click at [175, 52] on span at bounding box center [179, 58] width 38 height 38
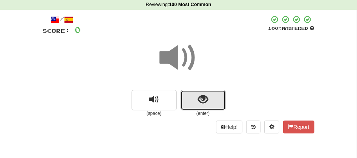
click at [189, 96] on button "show sentence" at bounding box center [203, 100] width 45 height 20
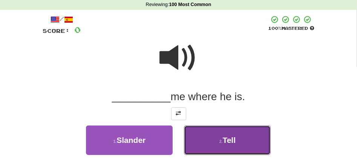
click at [215, 134] on button "2 . Tell" at bounding box center [227, 139] width 87 height 29
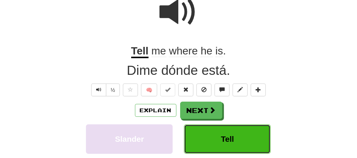
scroll to position [85, 0]
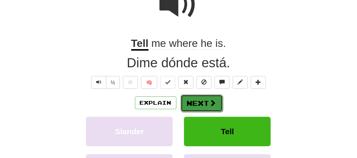
click at [189, 106] on button "Next" at bounding box center [202, 102] width 42 height 17
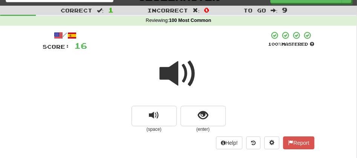
scroll to position [2, 0]
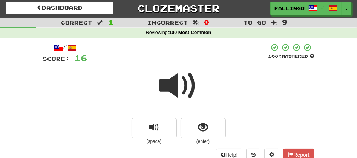
click at [185, 90] on span at bounding box center [179, 86] width 38 height 38
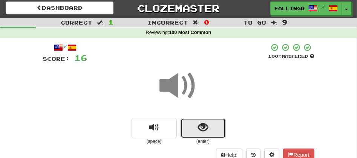
click at [192, 124] on button "show sentence" at bounding box center [203, 128] width 45 height 20
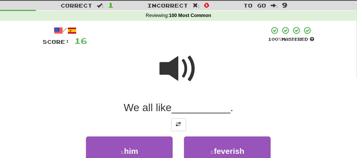
scroll to position [35, 0]
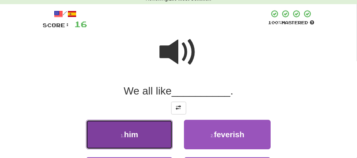
click at [144, 138] on button "1 . him" at bounding box center [129, 134] width 87 height 29
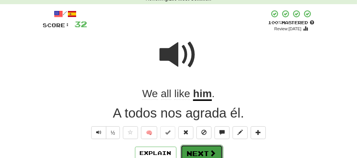
click at [189, 149] on button "Next" at bounding box center [202, 152] width 42 height 17
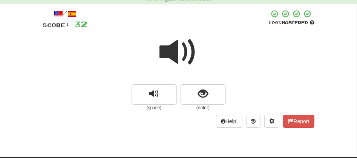
click at [174, 48] on span at bounding box center [179, 52] width 38 height 38
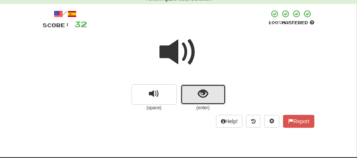
click at [191, 93] on button "show sentence" at bounding box center [203, 94] width 45 height 20
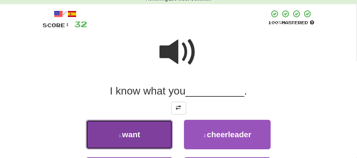
click at [143, 137] on button "1 . want" at bounding box center [129, 134] width 87 height 29
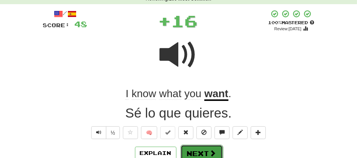
click at [185, 149] on button "Next" at bounding box center [202, 152] width 42 height 17
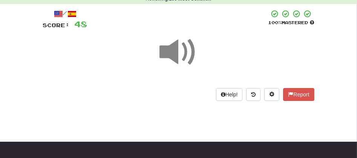
click at [179, 50] on span at bounding box center [179, 52] width 38 height 38
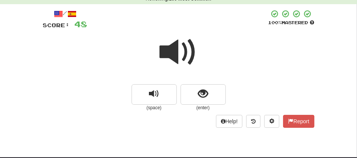
click at [179, 50] on span at bounding box center [179, 52] width 38 height 38
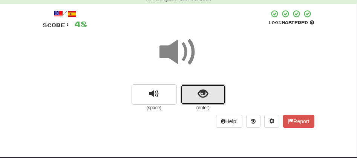
click at [189, 94] on button "show sentence" at bounding box center [203, 94] width 45 height 20
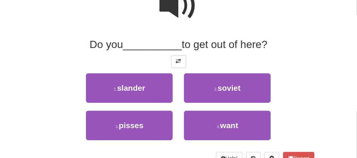
scroll to position [85, 0]
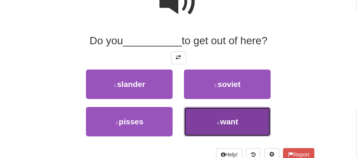
click at [228, 120] on span "want" at bounding box center [229, 121] width 18 height 9
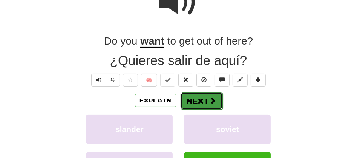
click at [197, 99] on button "Next" at bounding box center [202, 100] width 42 height 17
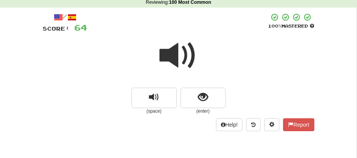
scroll to position [15, 0]
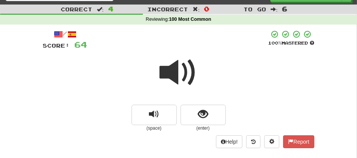
click at [163, 78] on span at bounding box center [179, 73] width 38 height 38
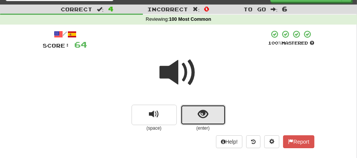
click at [205, 115] on span "show sentence" at bounding box center [203, 114] width 10 height 10
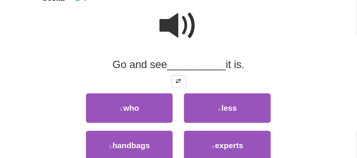
scroll to position [65, 0]
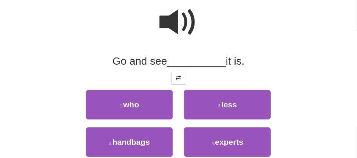
click at [178, 22] on span at bounding box center [179, 22] width 38 height 38
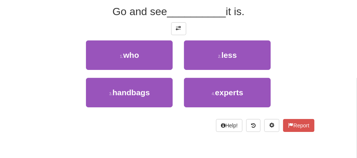
scroll to position [126, 0]
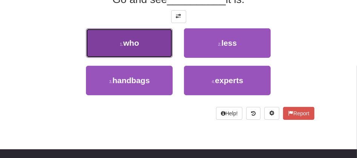
click at [146, 51] on button "1 . who" at bounding box center [129, 42] width 87 height 29
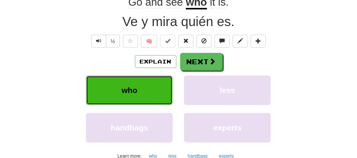
scroll to position [129, 0]
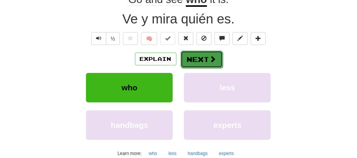
click at [188, 59] on button "Next" at bounding box center [202, 59] width 42 height 17
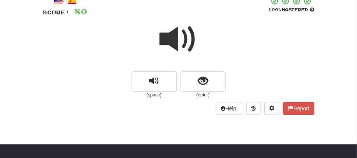
scroll to position [28, 0]
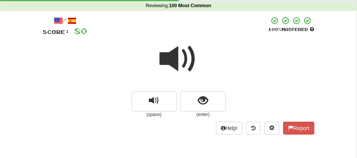
click at [176, 60] on span at bounding box center [179, 59] width 38 height 38
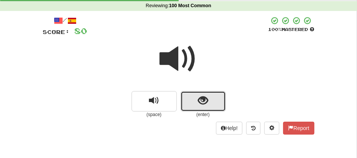
click at [186, 96] on button "show sentence" at bounding box center [203, 101] width 45 height 20
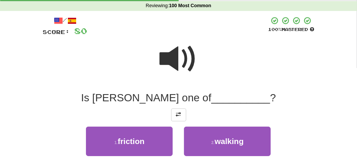
scroll to position [166, 0]
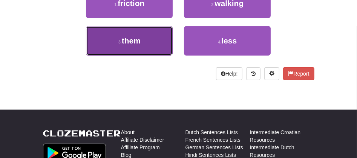
click at [158, 50] on button "3 . them" at bounding box center [129, 40] width 87 height 29
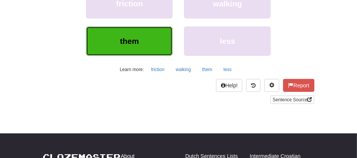
click at [145, 43] on button "them" at bounding box center [129, 40] width 87 height 29
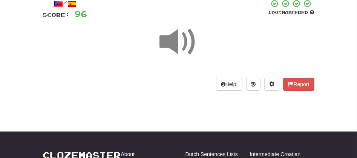
scroll to position [72, 0]
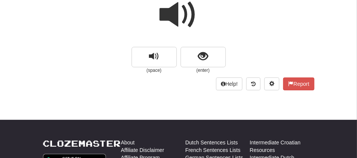
click at [168, 15] on span at bounding box center [179, 15] width 38 height 38
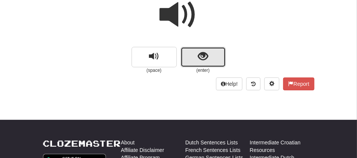
click at [188, 60] on button "show sentence" at bounding box center [203, 57] width 45 height 20
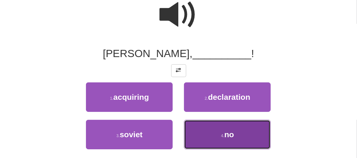
click at [217, 135] on button "4 . no" at bounding box center [227, 134] width 87 height 29
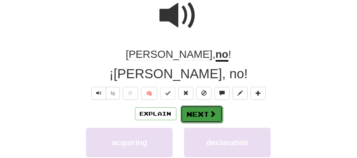
click at [201, 112] on button "Next" at bounding box center [202, 113] width 42 height 17
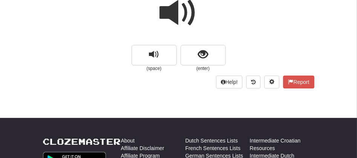
click at [175, 9] on span at bounding box center [179, 13] width 38 height 38
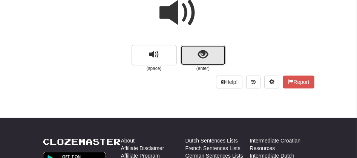
click at [193, 54] on button "show sentence" at bounding box center [203, 55] width 45 height 20
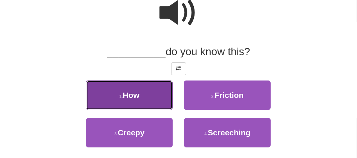
click at [144, 94] on button "1 . How" at bounding box center [129, 94] width 87 height 29
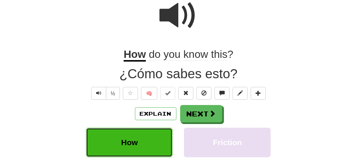
scroll to position [77, 0]
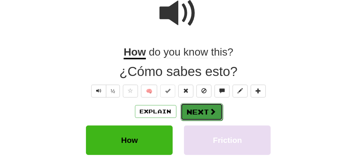
click at [184, 105] on button "Next" at bounding box center [202, 111] width 42 height 17
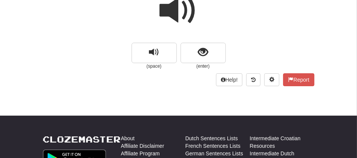
click at [174, 12] on span at bounding box center [179, 11] width 38 height 38
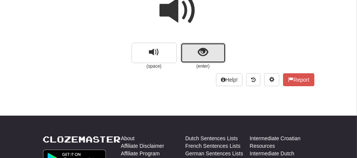
click at [190, 51] on button "show sentence" at bounding box center [203, 53] width 45 height 20
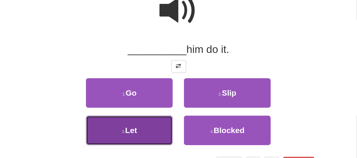
click at [137, 121] on button "3 . Let" at bounding box center [129, 129] width 87 height 29
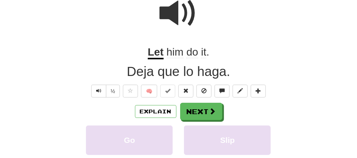
scroll to position [79, 0]
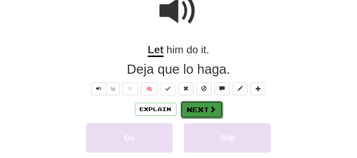
click at [203, 111] on button "Next" at bounding box center [202, 109] width 42 height 17
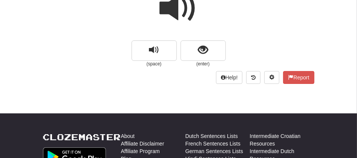
click at [173, 4] on span at bounding box center [179, 8] width 38 height 38
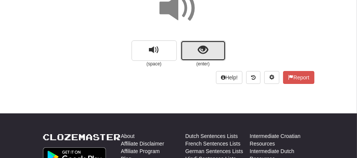
click at [192, 43] on button "show sentence" at bounding box center [203, 50] width 45 height 20
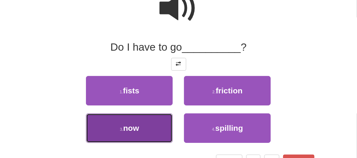
click at [155, 127] on button "3 . now" at bounding box center [129, 127] width 87 height 29
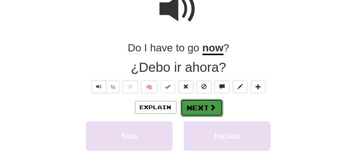
click at [194, 105] on button "Next" at bounding box center [202, 107] width 42 height 17
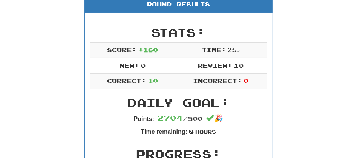
scroll to position [36, 0]
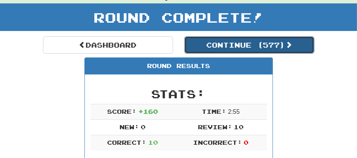
click at [218, 43] on button "Continue ( 577 )" at bounding box center [249, 44] width 130 height 17
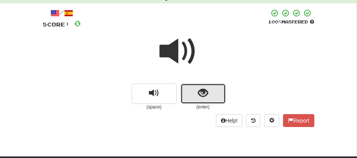
click at [196, 91] on button "show sentence" at bounding box center [203, 93] width 45 height 20
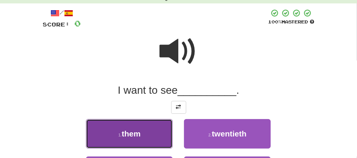
click at [153, 134] on button "1 . them" at bounding box center [129, 133] width 87 height 29
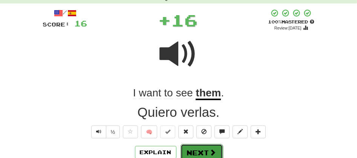
click at [189, 146] on button "Next" at bounding box center [202, 152] width 42 height 17
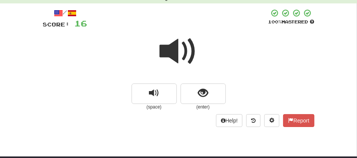
click at [175, 46] on span at bounding box center [179, 51] width 38 height 38
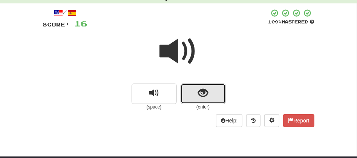
click at [200, 91] on span "show sentence" at bounding box center [203, 93] width 10 height 10
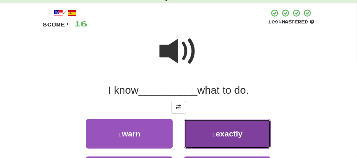
click at [221, 146] on button "2 . exactly" at bounding box center [227, 133] width 87 height 29
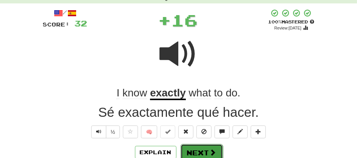
click at [200, 147] on button "Next" at bounding box center [202, 152] width 42 height 17
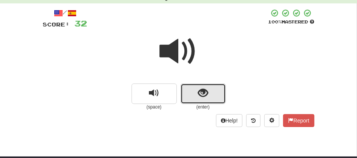
click at [187, 90] on button "show sentence" at bounding box center [203, 93] width 45 height 20
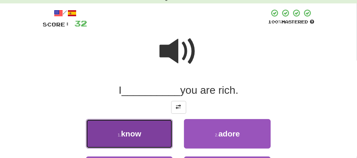
click at [163, 129] on button "1 . know" at bounding box center [129, 133] width 87 height 29
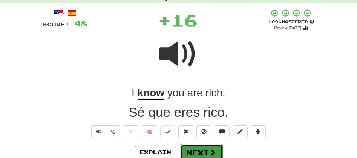
click at [192, 154] on button "Next" at bounding box center [202, 152] width 42 height 17
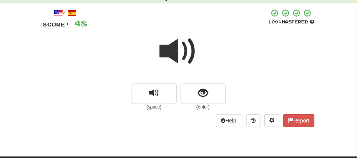
click at [175, 51] on span at bounding box center [179, 51] width 38 height 38
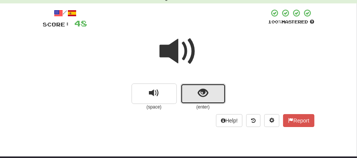
click at [185, 88] on button "show sentence" at bounding box center [203, 93] width 45 height 20
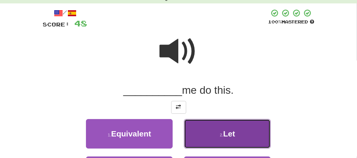
click at [222, 124] on button "2 . Let" at bounding box center [227, 133] width 87 height 29
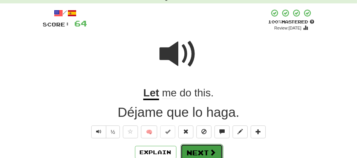
click at [195, 153] on button "Next" at bounding box center [202, 152] width 42 height 17
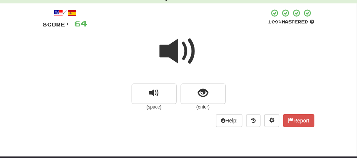
click at [173, 58] on span at bounding box center [179, 51] width 38 height 38
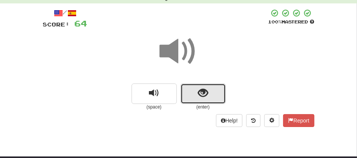
click at [187, 95] on button "show sentence" at bounding box center [203, 93] width 45 height 20
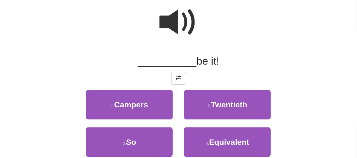
scroll to position [69, 0]
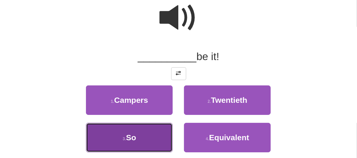
click at [140, 136] on button "3 . So" at bounding box center [129, 137] width 87 height 29
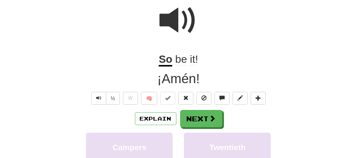
scroll to position [71, 0]
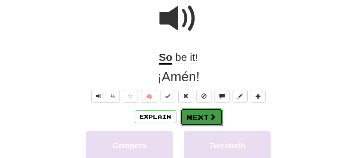
click at [197, 112] on button "Next" at bounding box center [202, 116] width 42 height 17
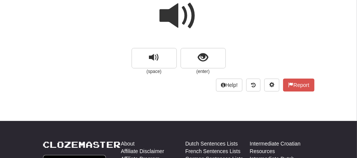
click at [174, 25] on span at bounding box center [179, 16] width 38 height 38
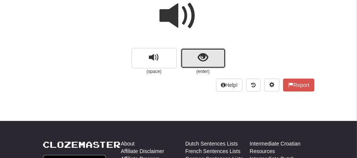
click at [193, 57] on button "show sentence" at bounding box center [203, 58] width 45 height 20
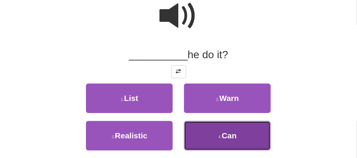
click at [212, 134] on button "4 . Can" at bounding box center [227, 135] width 87 height 29
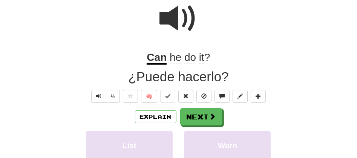
scroll to position [74, 0]
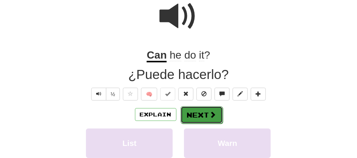
click at [201, 113] on button "Next" at bounding box center [202, 114] width 42 height 17
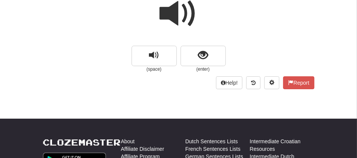
click at [175, 16] on span at bounding box center [179, 14] width 38 height 38
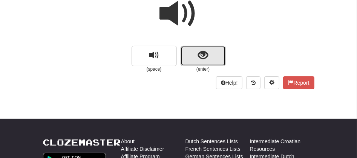
click at [186, 55] on button "show sentence" at bounding box center [203, 56] width 45 height 20
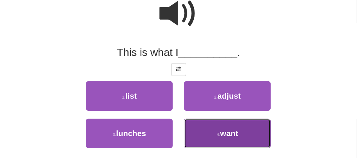
click at [203, 136] on button "4 . want" at bounding box center [227, 132] width 87 height 29
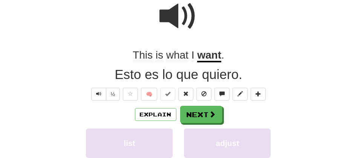
scroll to position [76, 0]
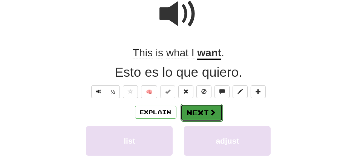
click at [205, 108] on button "Next" at bounding box center [202, 112] width 42 height 17
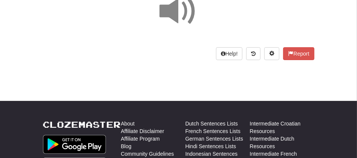
click at [175, 8] on span at bounding box center [179, 11] width 38 height 38
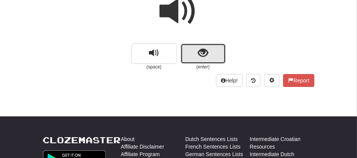
click at [189, 49] on button "show sentence" at bounding box center [203, 53] width 45 height 20
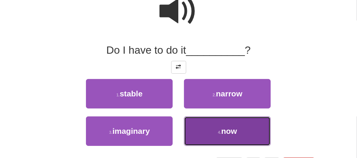
click at [221, 131] on small "4 ." at bounding box center [219, 132] width 3 height 5
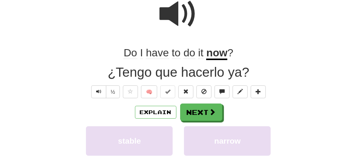
scroll to position [78, 0]
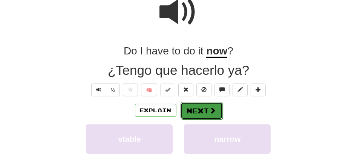
click at [193, 107] on button "Next" at bounding box center [202, 110] width 42 height 17
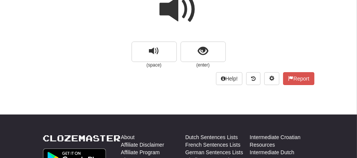
click at [171, 8] on span at bounding box center [179, 10] width 38 height 38
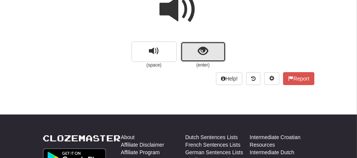
click at [194, 52] on button "show sentence" at bounding box center [203, 51] width 45 height 20
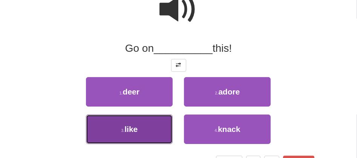
click at [130, 125] on span "like" at bounding box center [130, 128] width 13 height 9
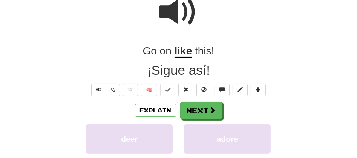
scroll to position [80, 0]
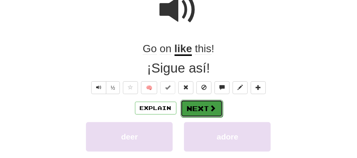
click at [190, 111] on button "Next" at bounding box center [202, 108] width 42 height 17
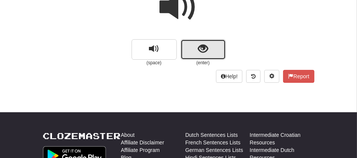
click at [196, 39] on button "show sentence" at bounding box center [203, 49] width 45 height 20
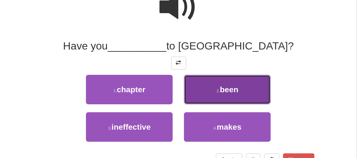
click at [224, 98] on button "2 . been" at bounding box center [227, 89] width 87 height 29
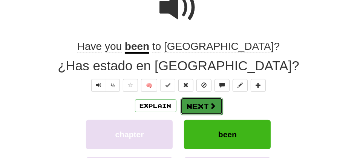
click at [196, 109] on button "Next" at bounding box center [202, 105] width 42 height 17
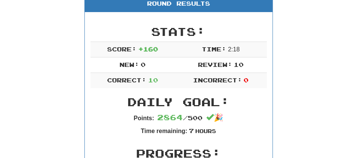
scroll to position [31, 0]
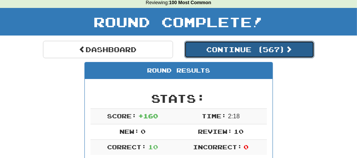
click at [238, 50] on button "Continue ( 567 )" at bounding box center [249, 49] width 130 height 17
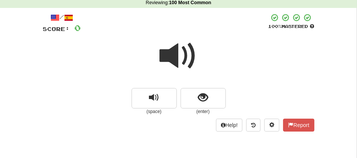
click at [177, 48] on span at bounding box center [179, 56] width 38 height 38
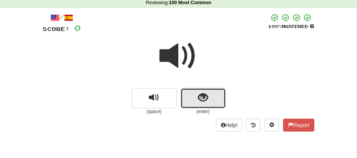
click at [201, 92] on span "show sentence" at bounding box center [203, 97] width 10 height 10
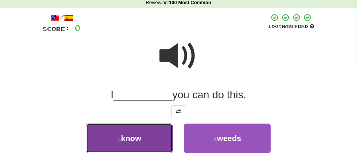
click at [162, 134] on button "1 . know" at bounding box center [129, 137] width 87 height 29
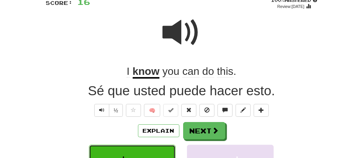
scroll to position [65, 0]
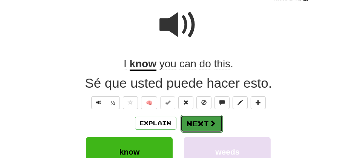
click at [194, 121] on button "Next" at bounding box center [202, 123] width 42 height 17
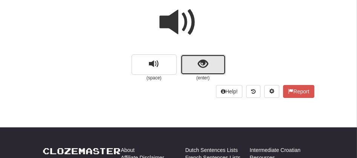
click at [197, 56] on button "show sentence" at bounding box center [203, 64] width 45 height 20
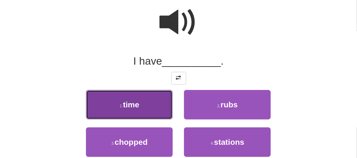
click at [139, 109] on button "1 . time" at bounding box center [129, 104] width 87 height 29
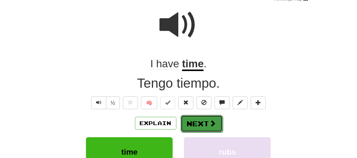
click at [193, 120] on button "Next" at bounding box center [202, 123] width 42 height 17
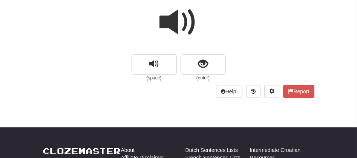
click at [171, 19] on span at bounding box center [179, 22] width 38 height 38
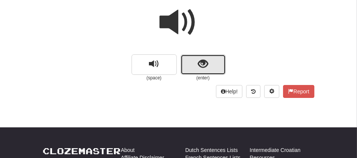
click at [197, 60] on button "show sentence" at bounding box center [203, 64] width 45 height 20
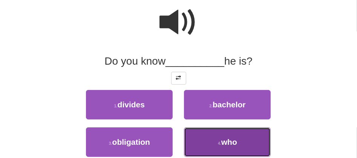
click at [214, 148] on button "4 . who" at bounding box center [227, 141] width 87 height 29
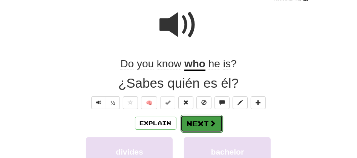
click at [197, 115] on button "Next" at bounding box center [202, 123] width 42 height 17
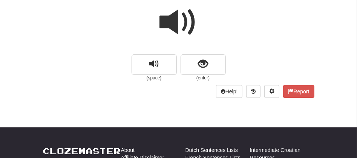
click at [175, 25] on span at bounding box center [179, 22] width 38 height 38
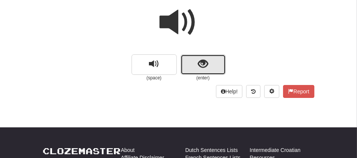
click at [187, 60] on button "show sentence" at bounding box center [203, 64] width 45 height 20
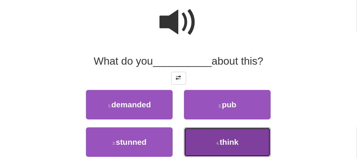
click at [217, 143] on small "4 ." at bounding box center [218, 143] width 3 height 5
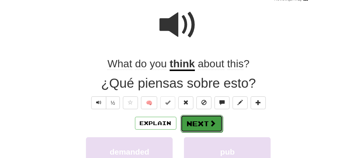
click at [192, 124] on button "Next" at bounding box center [202, 123] width 42 height 17
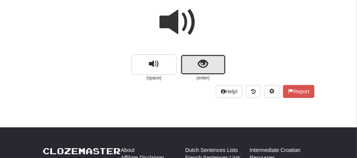
click at [192, 72] on button "show sentence" at bounding box center [203, 64] width 45 height 20
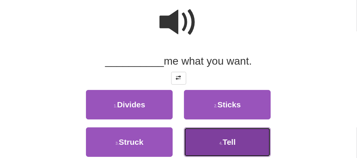
click at [232, 138] on span "Tell" at bounding box center [229, 141] width 13 height 9
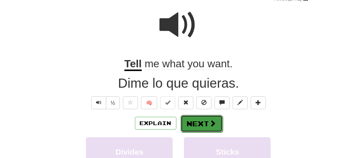
click at [200, 117] on button "Next" at bounding box center [202, 123] width 42 height 17
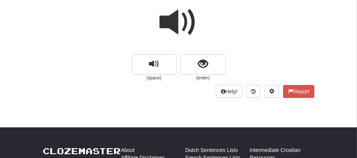
click at [167, 29] on span at bounding box center [179, 22] width 38 height 38
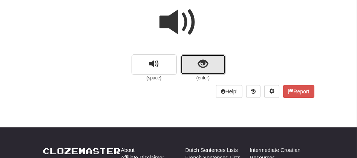
click at [192, 61] on button "show sentence" at bounding box center [203, 64] width 45 height 20
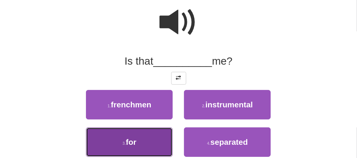
click at [135, 144] on span "for" at bounding box center [131, 141] width 11 height 9
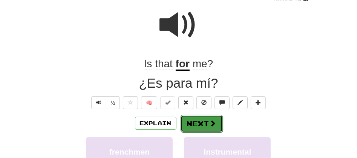
click at [195, 119] on button "Next" at bounding box center [202, 123] width 42 height 17
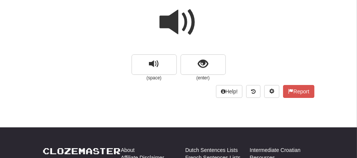
click at [172, 26] on span at bounding box center [179, 22] width 38 height 38
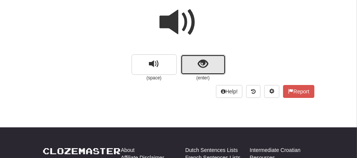
click at [191, 62] on button "show sentence" at bounding box center [203, 64] width 45 height 20
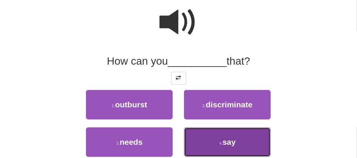
click at [206, 138] on button "4 . say" at bounding box center [227, 141] width 87 height 29
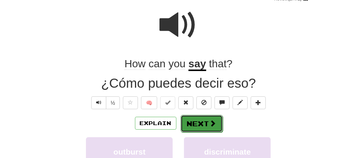
click at [191, 120] on button "Next" at bounding box center [202, 123] width 42 height 17
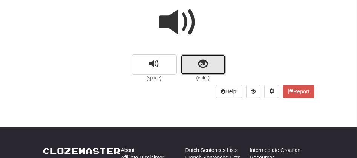
click at [191, 60] on button "show sentence" at bounding box center [203, 64] width 45 height 20
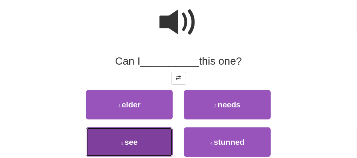
click at [131, 147] on button "3 . see" at bounding box center [129, 141] width 87 height 29
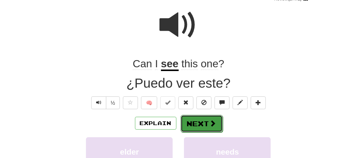
click at [192, 123] on button "Next" at bounding box center [202, 123] width 42 height 17
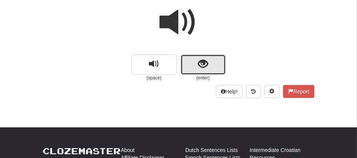
click at [197, 68] on button "show sentence" at bounding box center [203, 64] width 45 height 20
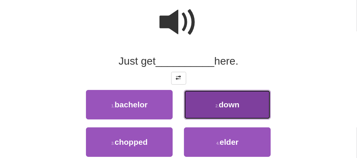
click at [209, 108] on button "2 . down" at bounding box center [227, 104] width 87 height 29
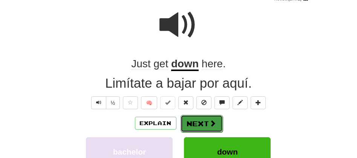
click at [197, 124] on button "Next" at bounding box center [202, 123] width 42 height 17
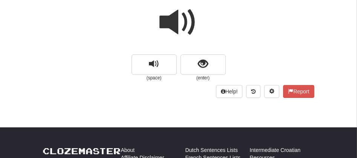
click at [172, 15] on span at bounding box center [179, 22] width 38 height 38
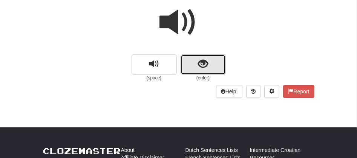
click at [193, 68] on button "show sentence" at bounding box center [203, 64] width 45 height 20
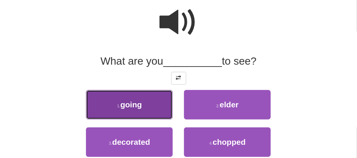
click at [140, 113] on button "1 . going" at bounding box center [129, 104] width 87 height 29
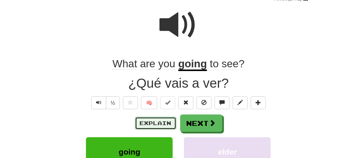
click at [158, 120] on button "Explain" at bounding box center [155, 123] width 41 height 13
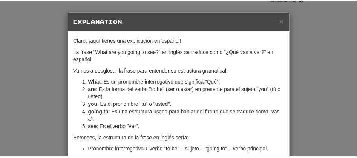
scroll to position [128, 0]
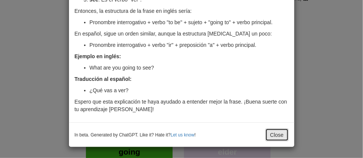
click at [272, 132] on button "Close" at bounding box center [277, 134] width 23 height 13
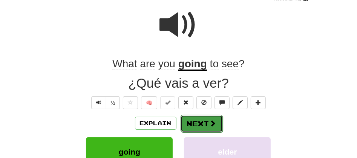
click at [197, 124] on button "Next" at bounding box center [202, 123] width 42 height 17
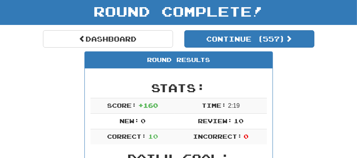
scroll to position [25, 0]
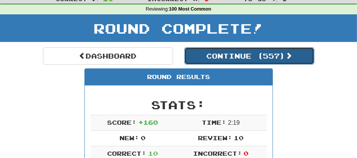
click at [212, 54] on button "Continue ( 557 )" at bounding box center [249, 55] width 130 height 17
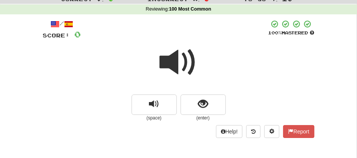
click at [171, 60] on span at bounding box center [179, 62] width 38 height 38
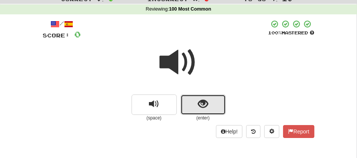
click at [193, 96] on button "show sentence" at bounding box center [203, 104] width 45 height 20
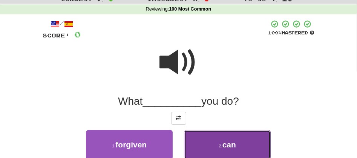
click at [212, 139] on button "2 . can" at bounding box center [227, 144] width 87 height 29
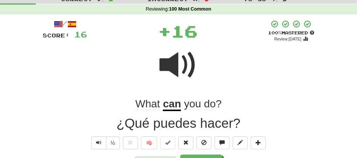
scroll to position [42, 0]
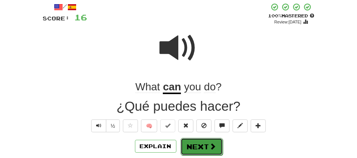
click at [190, 142] on button "Next" at bounding box center [202, 146] width 42 height 17
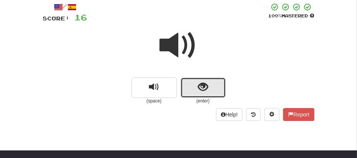
click at [198, 91] on span "show sentence" at bounding box center [203, 87] width 10 height 10
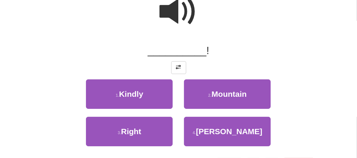
scroll to position [92, 0]
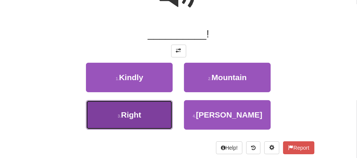
click at [148, 115] on button "3 . Right" at bounding box center [129, 114] width 87 height 29
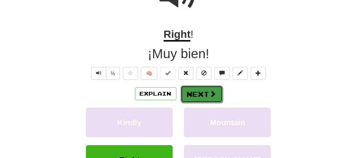
click at [210, 95] on span at bounding box center [213, 93] width 7 height 7
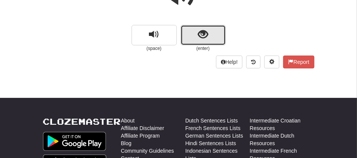
click at [199, 36] on span "show sentence" at bounding box center [203, 34] width 10 height 10
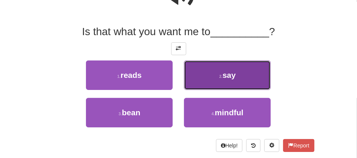
click at [212, 72] on button "2 . say" at bounding box center [227, 74] width 87 height 29
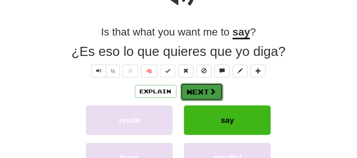
click at [205, 88] on button "Next" at bounding box center [202, 91] width 42 height 17
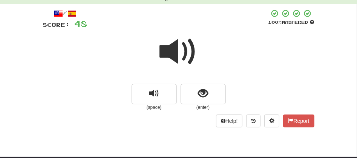
scroll to position [35, 0]
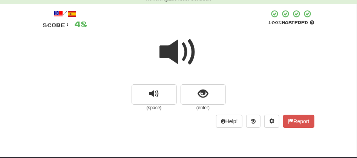
click at [168, 53] on span at bounding box center [179, 52] width 38 height 38
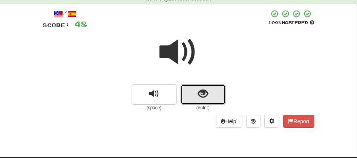
click at [192, 96] on button "show sentence" at bounding box center [203, 94] width 45 height 20
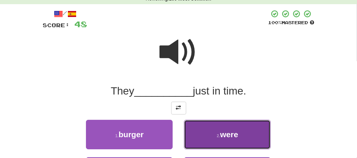
click at [223, 142] on button "2 . were" at bounding box center [227, 134] width 87 height 29
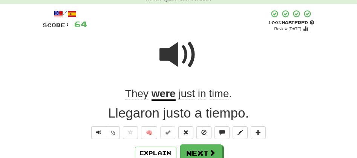
click at [160, 94] on u "were" at bounding box center [164, 94] width 24 height 13
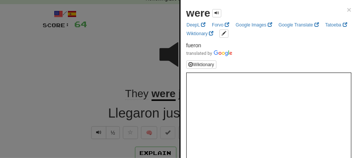
click at [133, 38] on div at bounding box center [178, 79] width 357 height 158
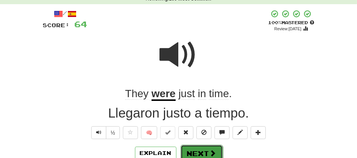
click at [199, 151] on button "Next" at bounding box center [202, 152] width 42 height 17
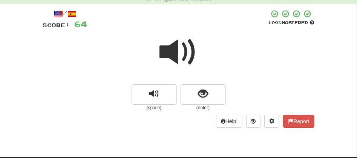
click at [161, 54] on span at bounding box center [179, 52] width 38 height 38
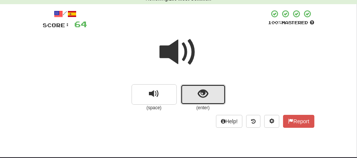
click at [206, 91] on span "show sentence" at bounding box center [203, 94] width 10 height 10
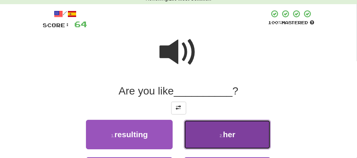
click at [217, 133] on button "2 . her" at bounding box center [227, 134] width 87 height 29
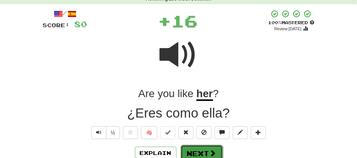
click at [194, 146] on button "Next" at bounding box center [202, 152] width 42 height 17
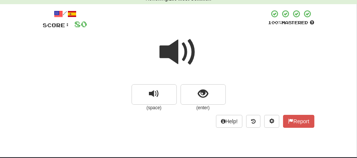
click at [177, 49] on span at bounding box center [179, 52] width 38 height 38
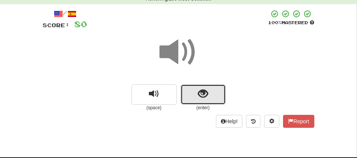
click at [188, 88] on button "show sentence" at bounding box center [203, 94] width 45 height 20
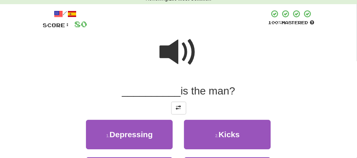
scroll to position [52, 0]
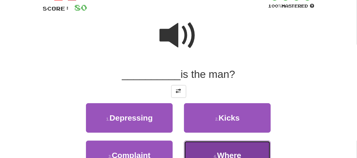
click at [218, 149] on button "4 . Where" at bounding box center [227, 154] width 87 height 29
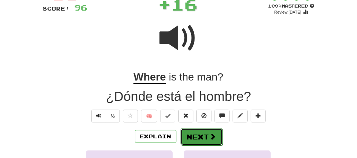
click at [186, 134] on button "Next" at bounding box center [202, 136] width 42 height 17
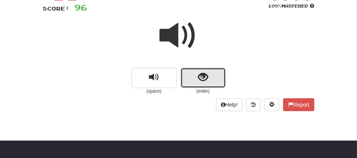
click at [193, 72] on button "show sentence" at bounding box center [203, 78] width 45 height 20
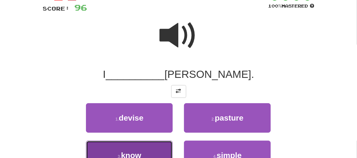
click at [128, 143] on button "3 . know" at bounding box center [129, 154] width 87 height 29
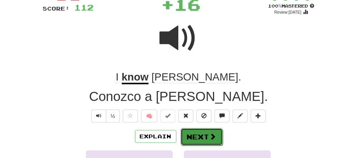
click at [181, 132] on button "Next" at bounding box center [202, 136] width 42 height 17
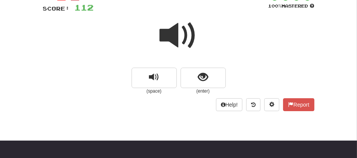
click at [169, 43] on span at bounding box center [179, 36] width 38 height 38
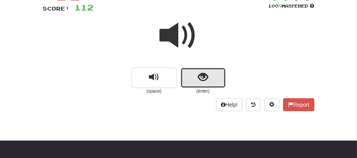
click at [186, 75] on button "show sentence" at bounding box center [203, 78] width 45 height 20
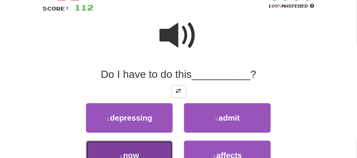
click at [155, 154] on button "3 . now" at bounding box center [129, 154] width 87 height 29
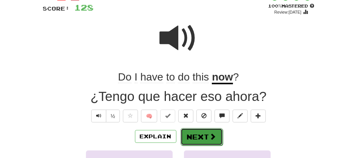
click at [188, 132] on button "Next" at bounding box center [202, 136] width 42 height 17
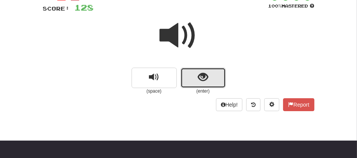
click at [191, 81] on button "show sentence" at bounding box center [203, 78] width 45 height 20
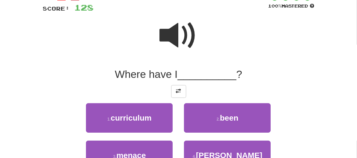
click at [172, 35] on span at bounding box center [179, 36] width 38 height 38
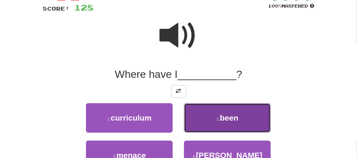
click at [200, 116] on button "2 . been" at bounding box center [227, 117] width 87 height 29
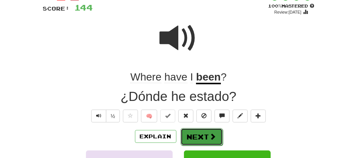
click at [191, 132] on button "Next" at bounding box center [202, 136] width 42 height 17
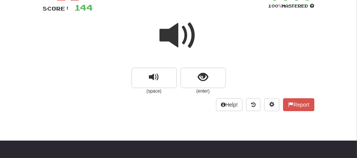
click at [171, 31] on span at bounding box center [179, 36] width 38 height 38
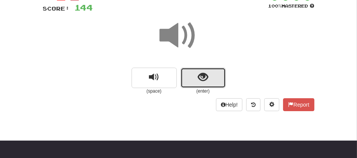
click at [188, 78] on button "show sentence" at bounding box center [203, 78] width 45 height 20
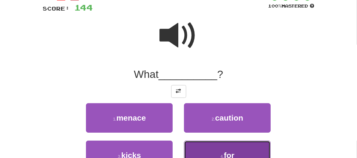
click at [214, 152] on button "4 . for" at bounding box center [227, 154] width 87 height 29
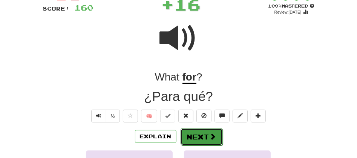
click at [192, 134] on button "Next" at bounding box center [202, 136] width 42 height 17
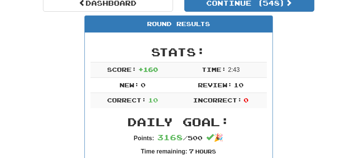
scroll to position [85, 0]
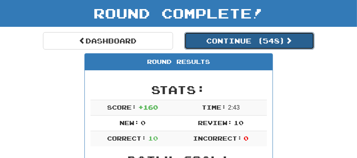
click at [221, 41] on button "Continue ( 548 )" at bounding box center [249, 40] width 130 height 17
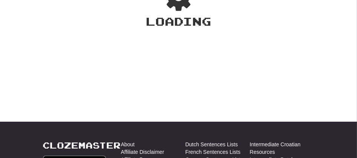
scroll to position [40, 0]
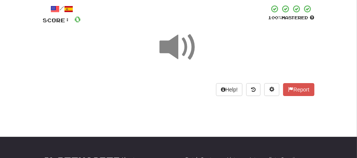
click at [178, 43] on span at bounding box center [179, 47] width 38 height 38
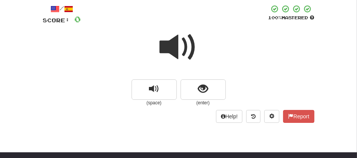
click at [178, 43] on span at bounding box center [179, 47] width 38 height 38
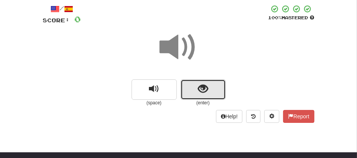
click at [185, 80] on button "show sentence" at bounding box center [203, 89] width 45 height 20
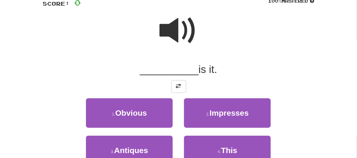
scroll to position [74, 0]
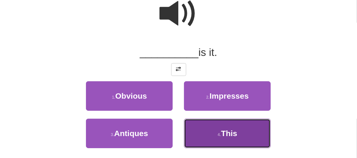
click at [229, 132] on span "This" at bounding box center [229, 133] width 16 height 9
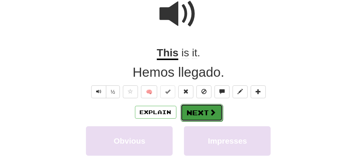
click at [195, 106] on button "Next" at bounding box center [202, 112] width 42 height 17
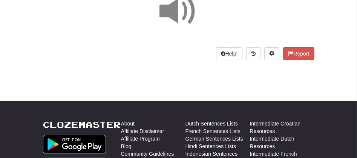
click at [178, 16] on span at bounding box center [179, 11] width 38 height 38
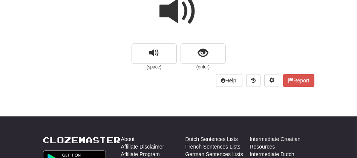
click at [178, 16] on span at bounding box center [179, 11] width 38 height 38
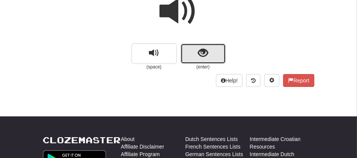
click at [181, 53] on button "show sentence" at bounding box center [203, 53] width 45 height 20
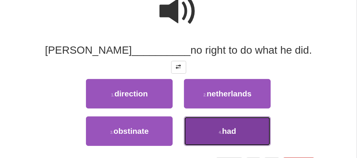
click at [227, 130] on span "had" at bounding box center [229, 130] width 14 height 9
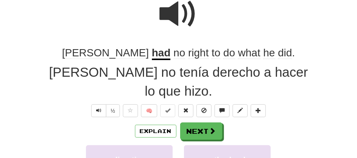
scroll to position [78, 0]
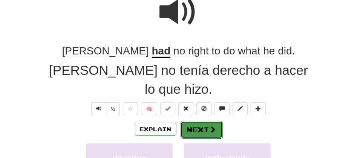
click at [195, 121] on button "Next" at bounding box center [202, 129] width 42 height 17
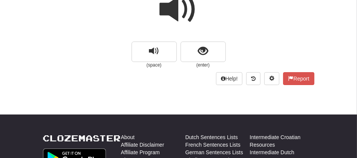
click at [172, 15] on span at bounding box center [179, 10] width 38 height 38
click at [179, 24] on span at bounding box center [179, 10] width 38 height 38
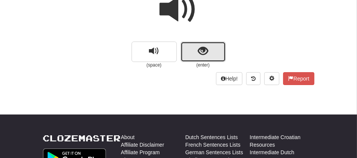
click at [186, 41] on button "show sentence" at bounding box center [203, 51] width 45 height 20
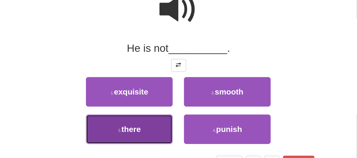
click at [151, 131] on button "3 . there" at bounding box center [129, 128] width 87 height 29
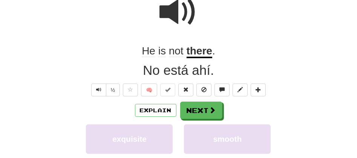
scroll to position [80, 0]
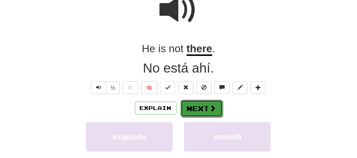
click at [185, 111] on button "Next" at bounding box center [202, 108] width 42 height 17
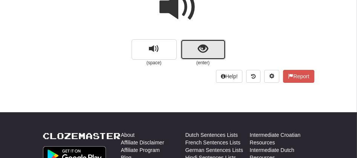
click at [193, 43] on button "show sentence" at bounding box center [203, 49] width 45 height 20
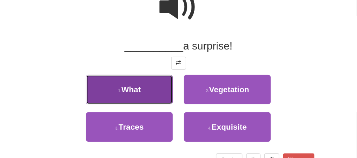
click at [137, 88] on span "What" at bounding box center [130, 89] width 19 height 9
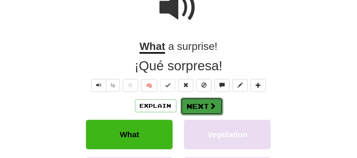
click at [188, 100] on button "Next" at bounding box center [202, 105] width 42 height 17
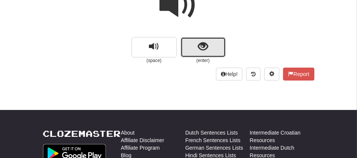
click at [183, 55] on button "show sentence" at bounding box center [203, 47] width 45 height 20
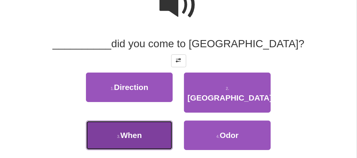
click at [169, 125] on button "3 . When" at bounding box center [129, 134] width 87 height 29
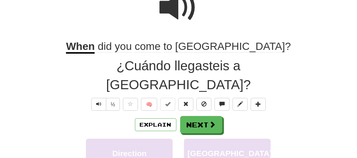
scroll to position [85, 0]
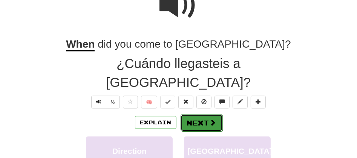
click at [195, 114] on button "Next" at bounding box center [202, 122] width 42 height 17
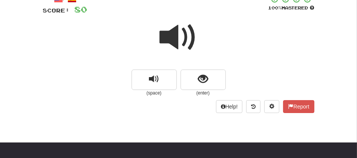
scroll to position [40, 0]
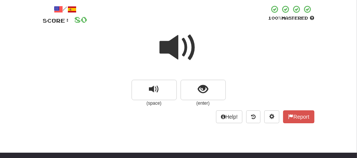
click at [169, 44] on span at bounding box center [179, 48] width 38 height 38
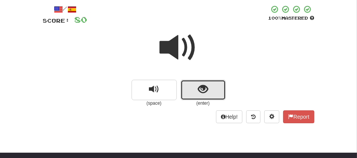
click at [194, 80] on button "show sentence" at bounding box center [203, 90] width 45 height 20
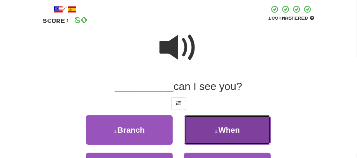
click at [210, 132] on button "2 . When" at bounding box center [227, 129] width 87 height 29
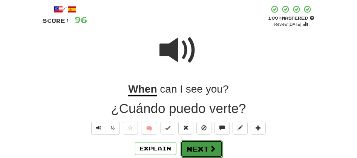
click at [194, 151] on button "Next" at bounding box center [202, 148] width 42 height 17
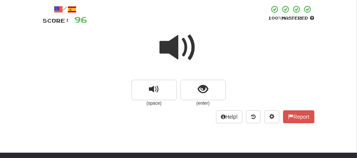
click at [181, 43] on span at bounding box center [179, 48] width 38 height 38
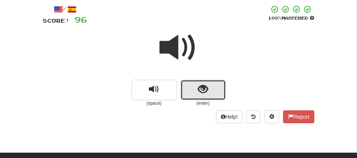
click at [181, 85] on button "show sentence" at bounding box center [203, 90] width 45 height 20
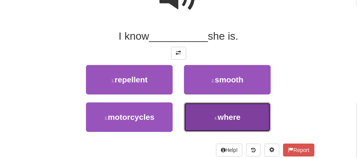
click at [238, 120] on span "where" at bounding box center [229, 116] width 23 height 9
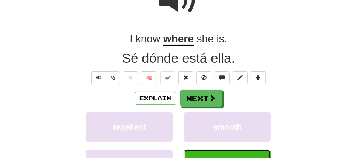
scroll to position [92, 0]
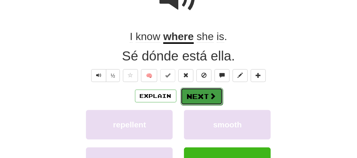
click at [201, 90] on button "Next" at bounding box center [202, 96] width 42 height 17
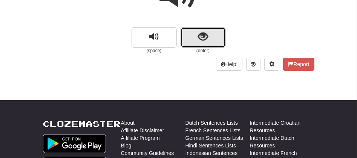
click at [183, 33] on button "show sentence" at bounding box center [203, 37] width 45 height 20
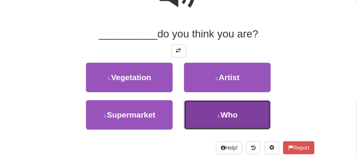
click at [218, 117] on small "4 ." at bounding box center [218, 116] width 3 height 5
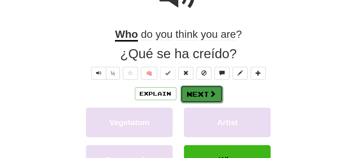
click at [199, 94] on button "Next" at bounding box center [202, 93] width 42 height 17
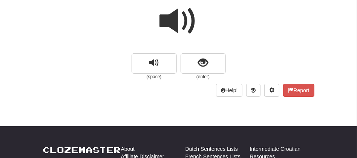
scroll to position [61, 0]
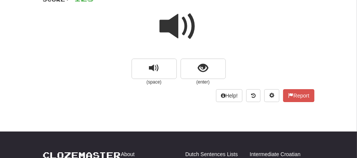
click at [177, 28] on span at bounding box center [179, 27] width 38 height 38
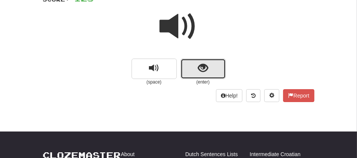
click at [195, 76] on button "show sentence" at bounding box center [203, 68] width 45 height 20
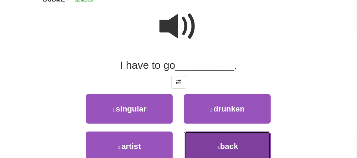
click at [241, 147] on button "4 . back" at bounding box center [227, 145] width 87 height 29
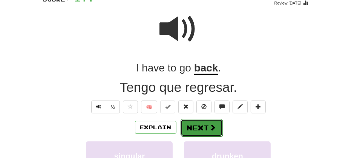
click at [203, 128] on button "Next" at bounding box center [202, 127] width 42 height 17
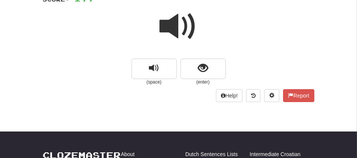
click at [169, 28] on span at bounding box center [179, 27] width 38 height 38
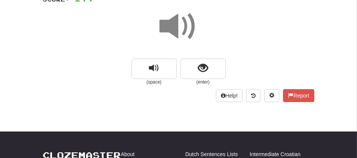
click at [169, 28] on span at bounding box center [179, 27] width 38 height 38
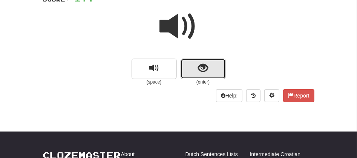
click at [191, 58] on button "show sentence" at bounding box center [203, 68] width 45 height 20
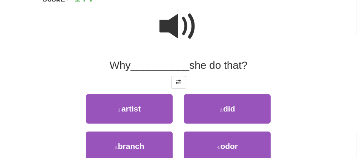
click at [188, 27] on span at bounding box center [179, 27] width 38 height 38
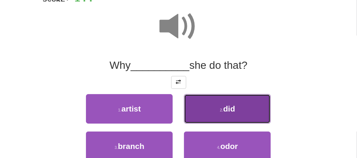
click at [216, 111] on button "2 . did" at bounding box center [227, 108] width 87 height 29
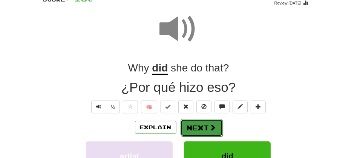
click at [197, 121] on button "Next" at bounding box center [202, 127] width 42 height 17
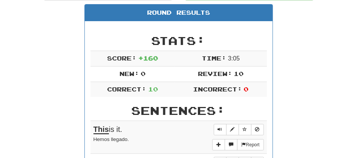
scroll to position [94, 0]
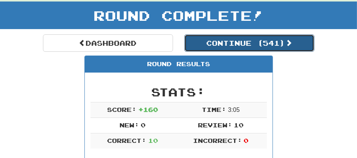
click at [248, 44] on button "Continue ( 541 )" at bounding box center [249, 42] width 130 height 17
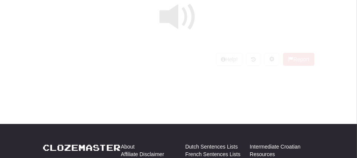
scroll to position [38, 0]
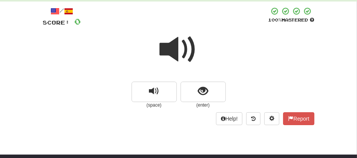
click at [162, 58] on span at bounding box center [179, 50] width 38 height 38
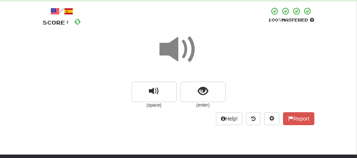
click at [173, 51] on span at bounding box center [179, 50] width 38 height 38
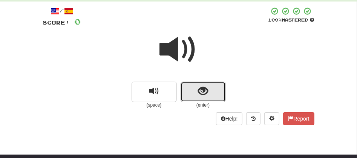
click at [189, 90] on button "show sentence" at bounding box center [203, 91] width 45 height 20
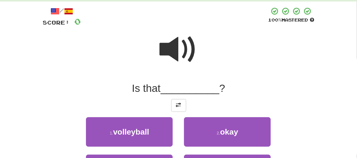
click at [181, 52] on span at bounding box center [179, 50] width 38 height 38
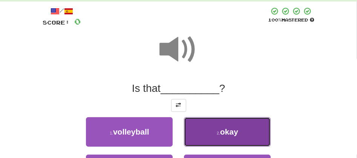
click at [211, 132] on button "2 . okay" at bounding box center [227, 131] width 87 height 29
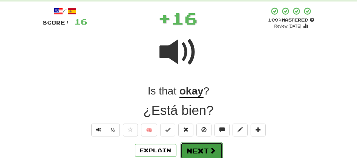
click at [190, 147] on button "Next" at bounding box center [202, 150] width 42 height 17
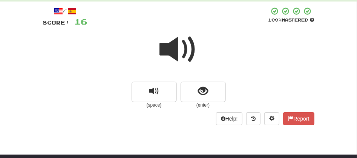
click at [161, 54] on span at bounding box center [179, 50] width 38 height 38
click at [177, 50] on span at bounding box center [179, 50] width 38 height 38
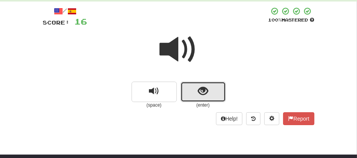
click at [194, 94] on button "show sentence" at bounding box center [203, 91] width 45 height 20
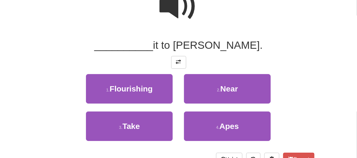
scroll to position [88, 0]
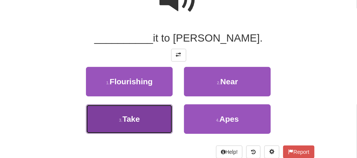
click at [148, 115] on button "3 . Take" at bounding box center [129, 118] width 87 height 29
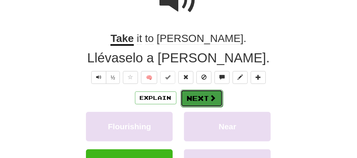
click at [198, 96] on button "Next" at bounding box center [202, 97] width 42 height 17
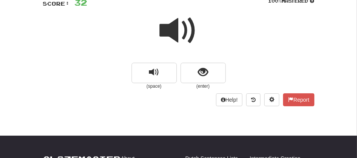
scroll to position [40, 0]
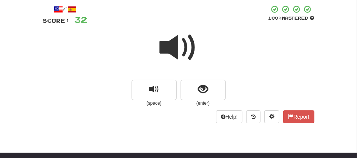
click at [162, 54] on span at bounding box center [179, 48] width 38 height 38
click at [181, 50] on span at bounding box center [179, 48] width 38 height 38
click at [179, 52] on span at bounding box center [179, 48] width 38 height 38
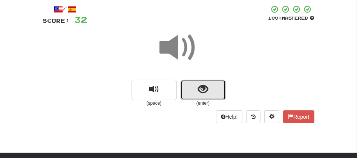
click at [193, 97] on button "show sentence" at bounding box center [203, 90] width 45 height 20
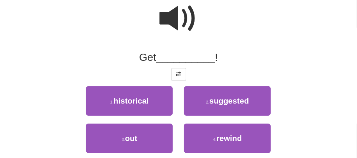
scroll to position [73, 0]
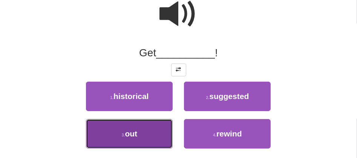
click at [143, 137] on button "3 . out" at bounding box center [129, 133] width 87 height 29
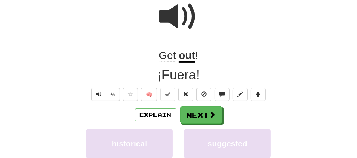
scroll to position [75, 0]
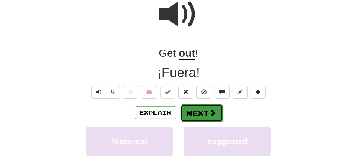
click at [191, 111] on button "Next" at bounding box center [202, 112] width 42 height 17
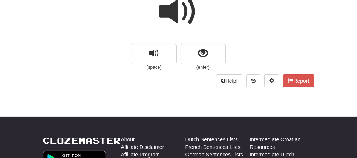
click at [178, 11] on span at bounding box center [179, 12] width 38 height 38
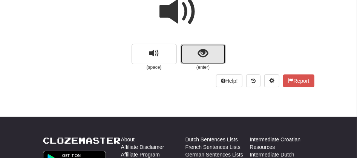
click at [191, 52] on button "show sentence" at bounding box center [203, 54] width 45 height 20
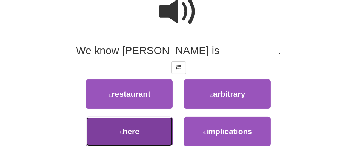
click at [149, 126] on button "3 . here" at bounding box center [129, 131] width 87 height 29
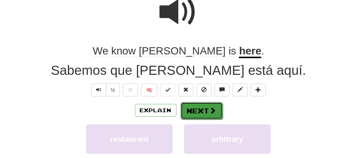
click at [203, 111] on button "Next" at bounding box center [202, 110] width 42 height 17
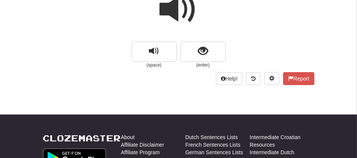
click at [178, 10] on span at bounding box center [179, 10] width 38 height 38
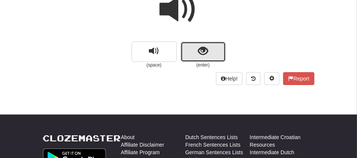
click at [196, 57] on button "show sentence" at bounding box center [203, 51] width 45 height 20
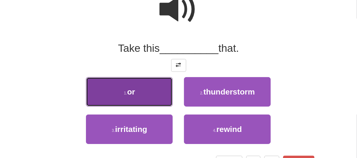
click at [126, 95] on small "1 ." at bounding box center [125, 93] width 3 height 5
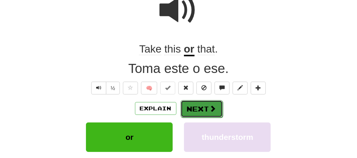
click at [191, 106] on button "Next" at bounding box center [202, 108] width 42 height 17
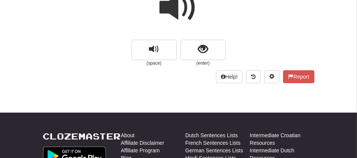
click at [183, 18] on span at bounding box center [179, 8] width 38 height 38
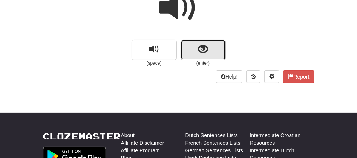
click at [197, 54] on button "show sentence" at bounding box center [203, 50] width 45 height 20
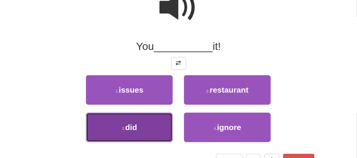
click at [149, 124] on button "3 . did" at bounding box center [129, 126] width 87 height 29
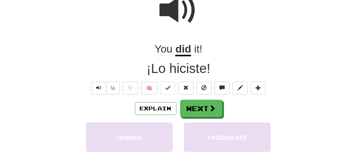
scroll to position [82, 0]
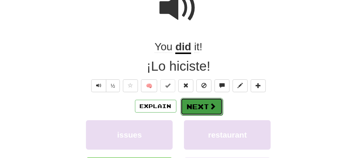
click at [200, 104] on button "Next" at bounding box center [202, 106] width 42 height 17
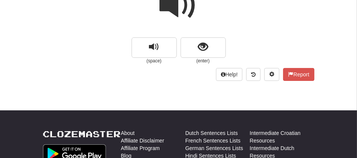
click at [180, 5] on span at bounding box center [179, 5] width 38 height 38
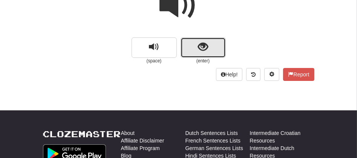
click at [201, 42] on span "show sentence" at bounding box center [203, 47] width 10 height 10
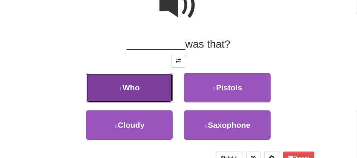
click at [135, 91] on span "Who" at bounding box center [131, 87] width 17 height 9
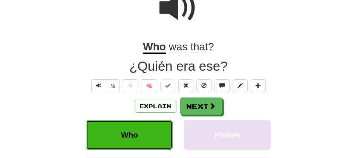
scroll to position [84, 0]
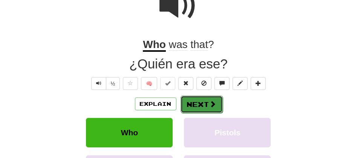
click at [195, 107] on button "Next" at bounding box center [202, 103] width 42 height 17
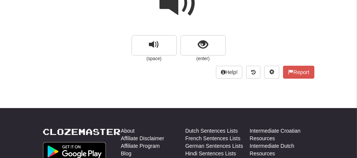
click at [184, 5] on span at bounding box center [179, 3] width 38 height 38
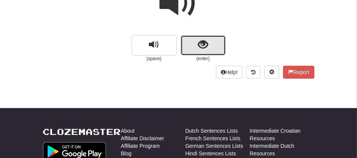
click at [203, 51] on button "show sentence" at bounding box center [203, 45] width 45 height 20
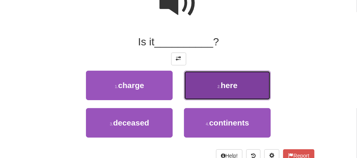
click at [218, 78] on button "2 . here" at bounding box center [227, 85] width 87 height 29
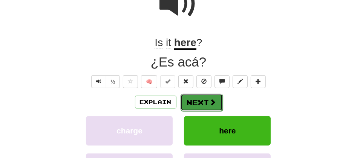
click at [196, 104] on button "Next" at bounding box center [202, 102] width 42 height 17
